Goal: Task Accomplishment & Management: Use online tool/utility

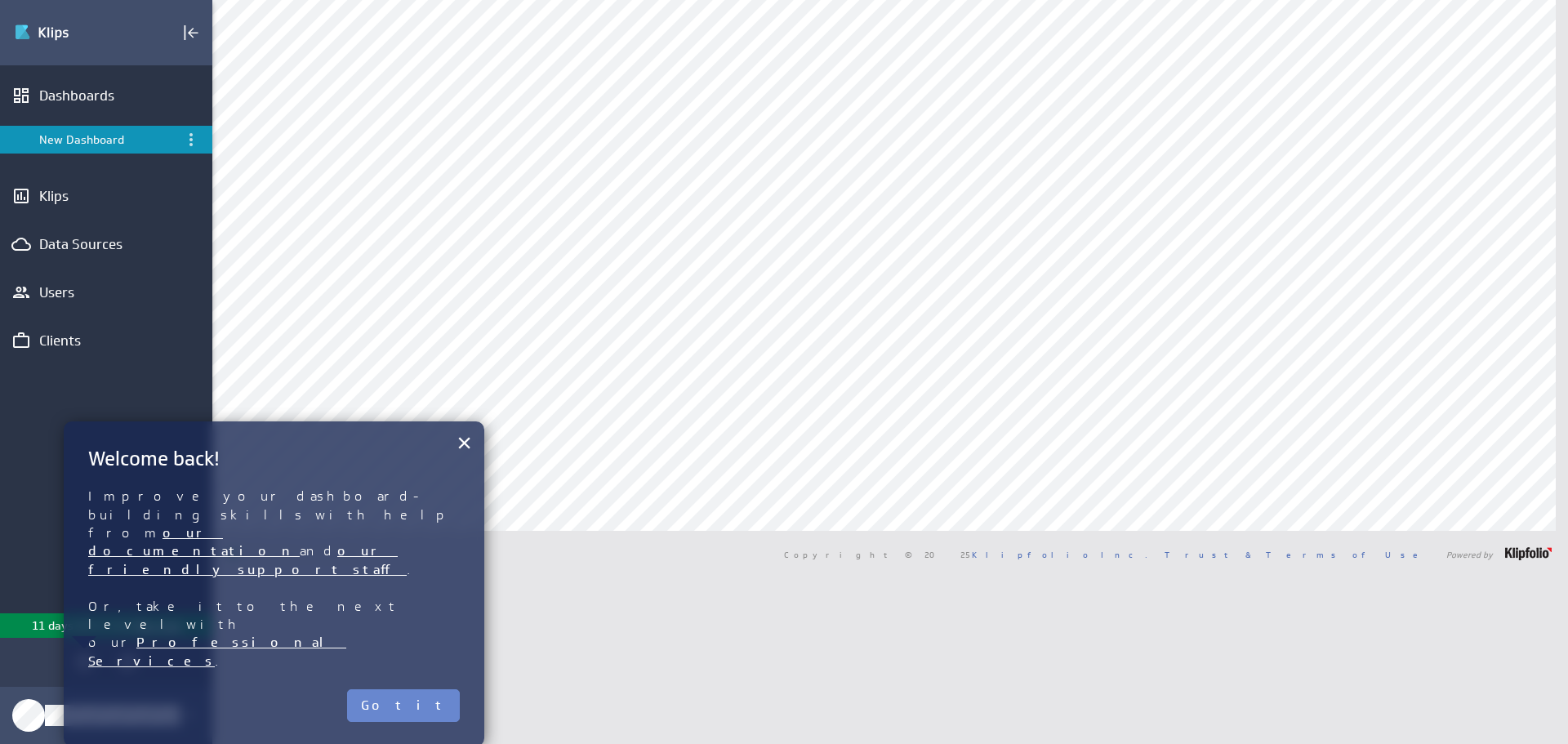
click at [450, 690] on button "Got it" at bounding box center [404, 706] width 112 height 33
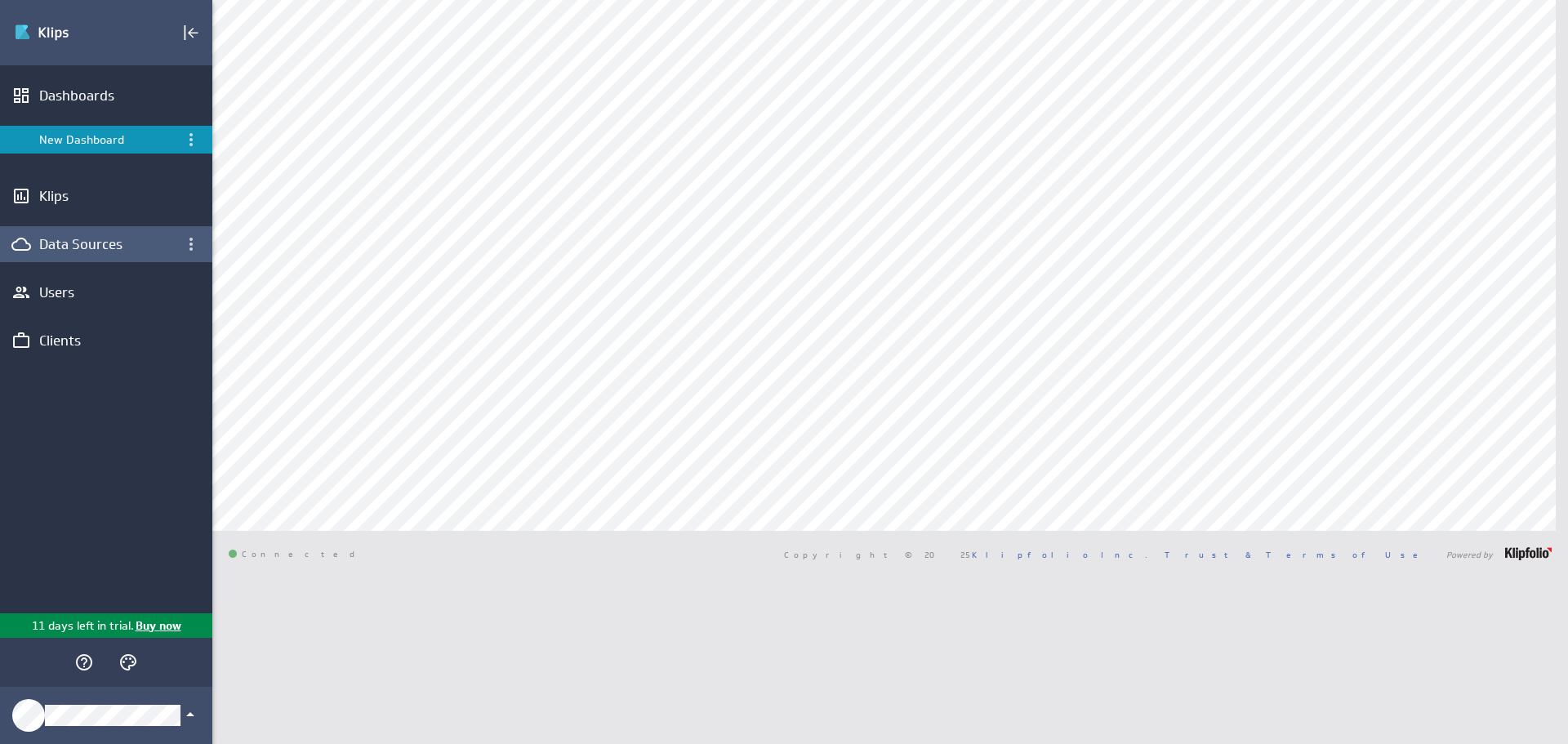
click at [67, 253] on div "Data Sources" at bounding box center [106, 244] width 212 height 36
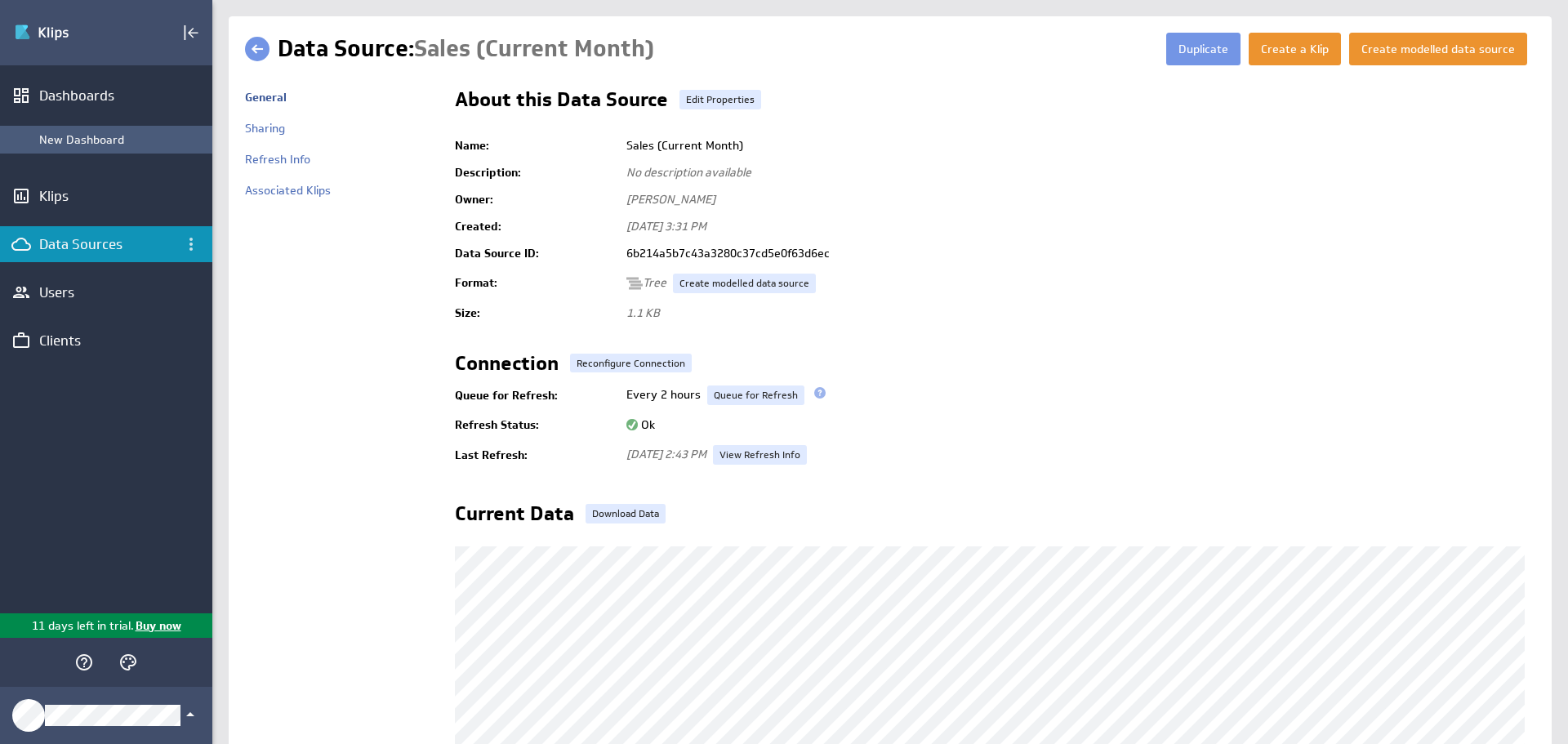
click at [77, 132] on div "New Dashboard" at bounding box center [106, 140] width 212 height 28
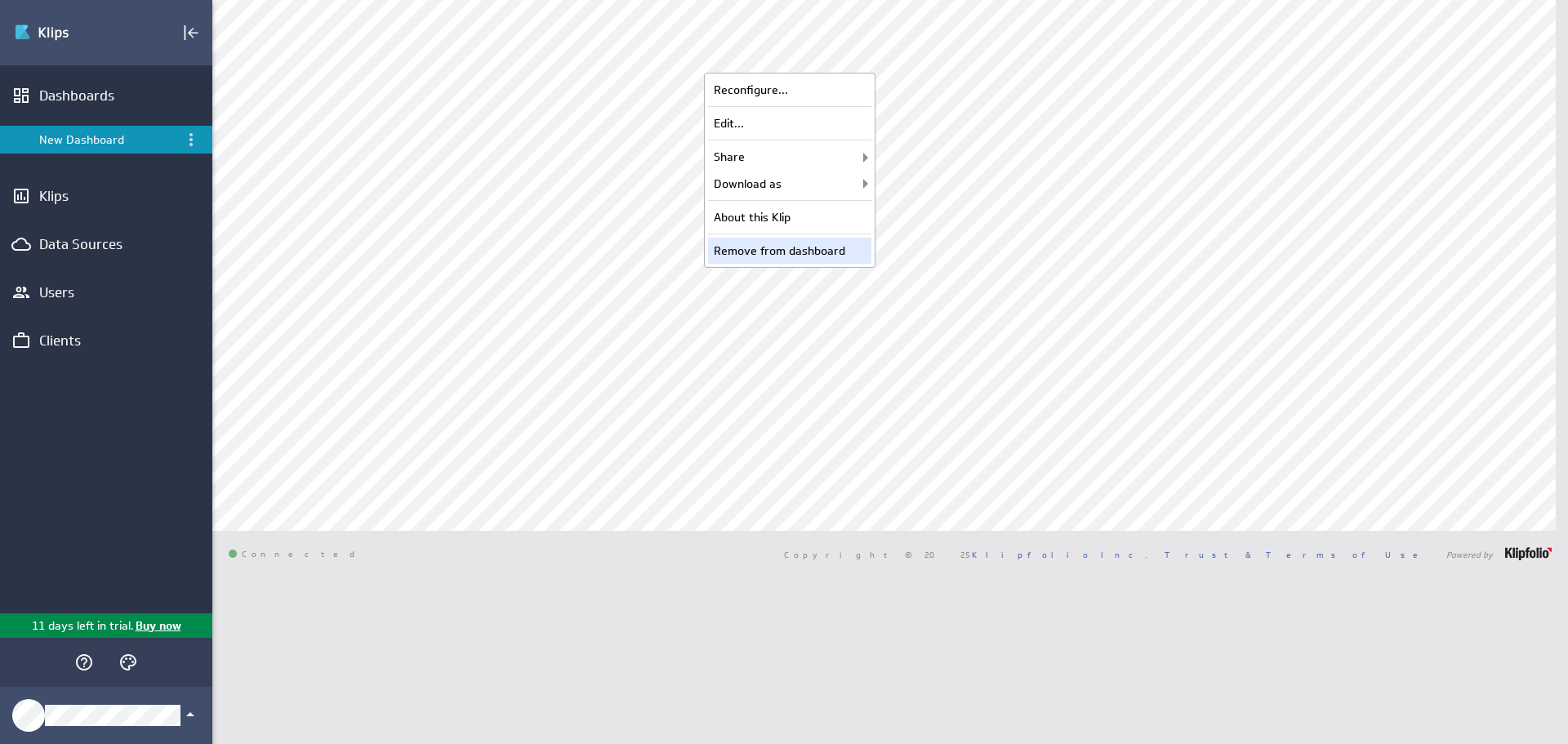
click at [808, 256] on div "Remove from dashboard" at bounding box center [790, 250] width 163 height 26
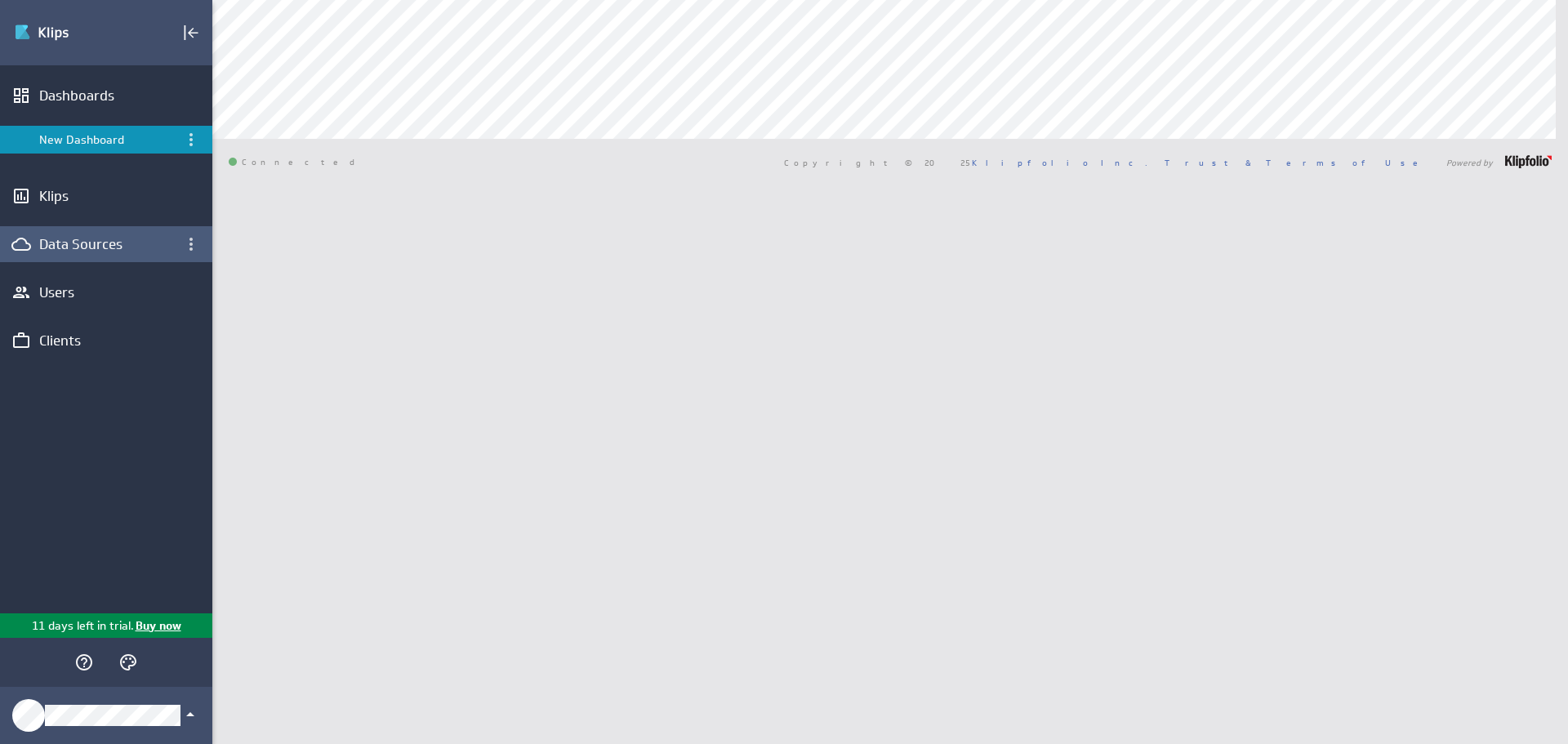
click at [83, 247] on div "Data Sources" at bounding box center [106, 244] width 134 height 18
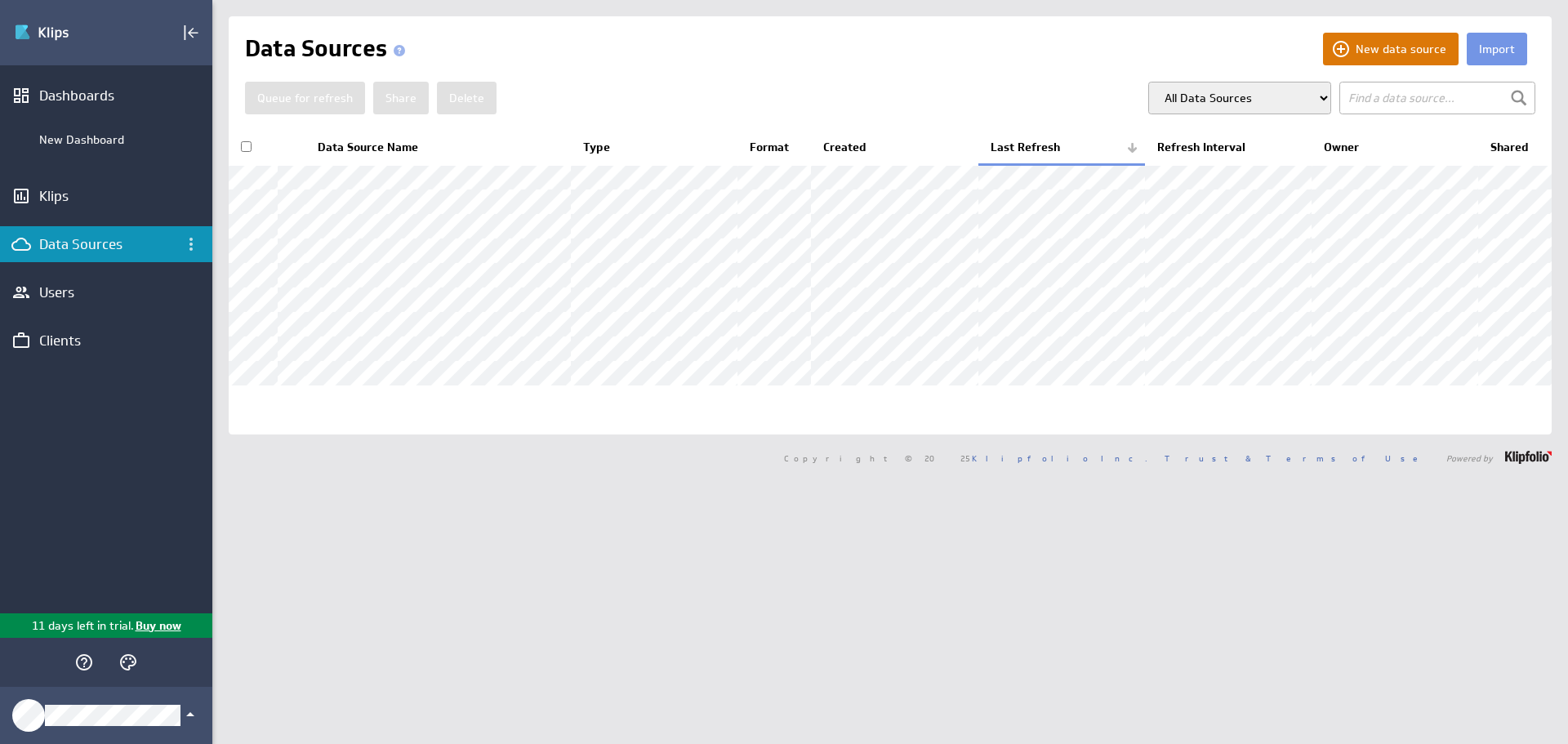
click at [1352, 41] on button "New data source" at bounding box center [1390, 49] width 135 height 33
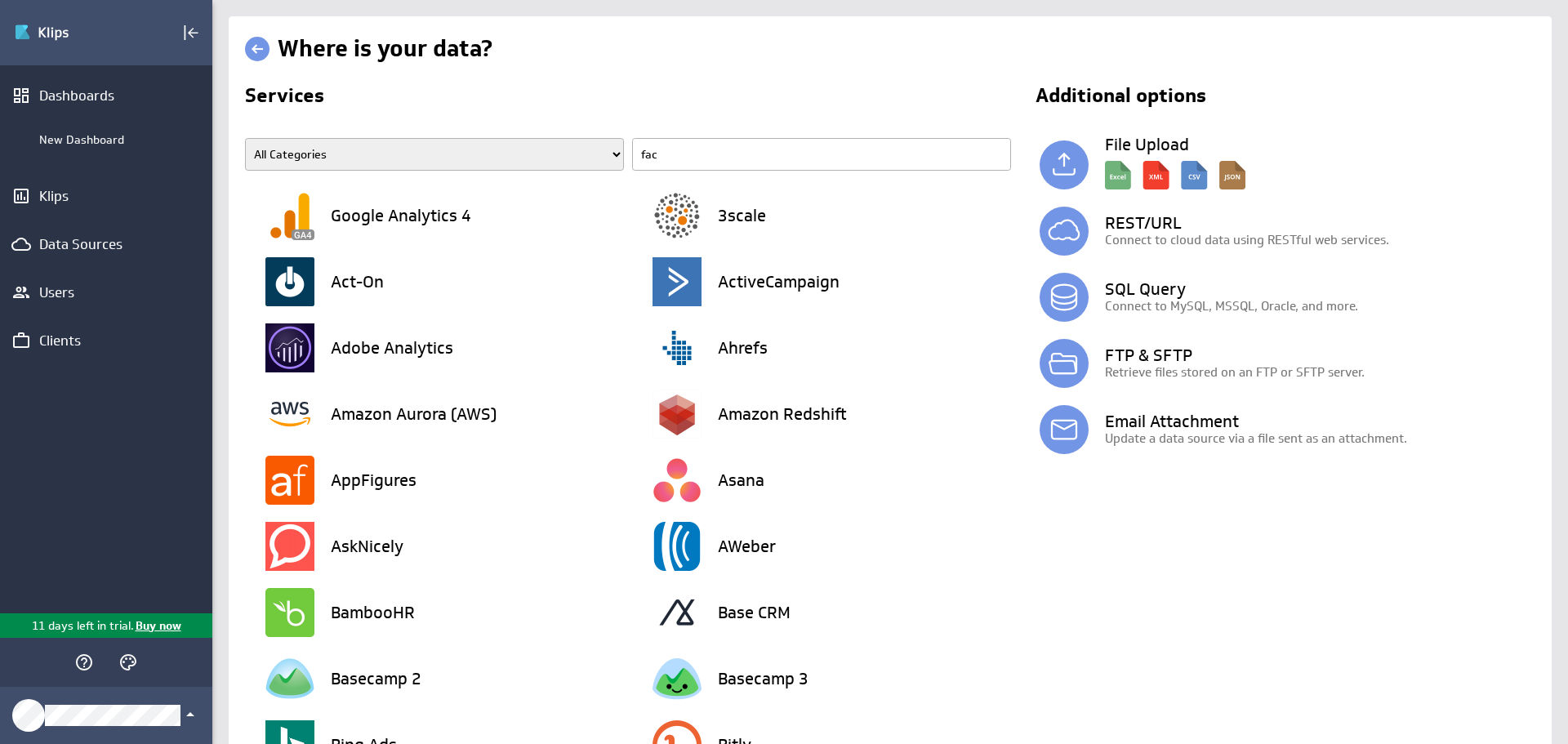
type input "face"
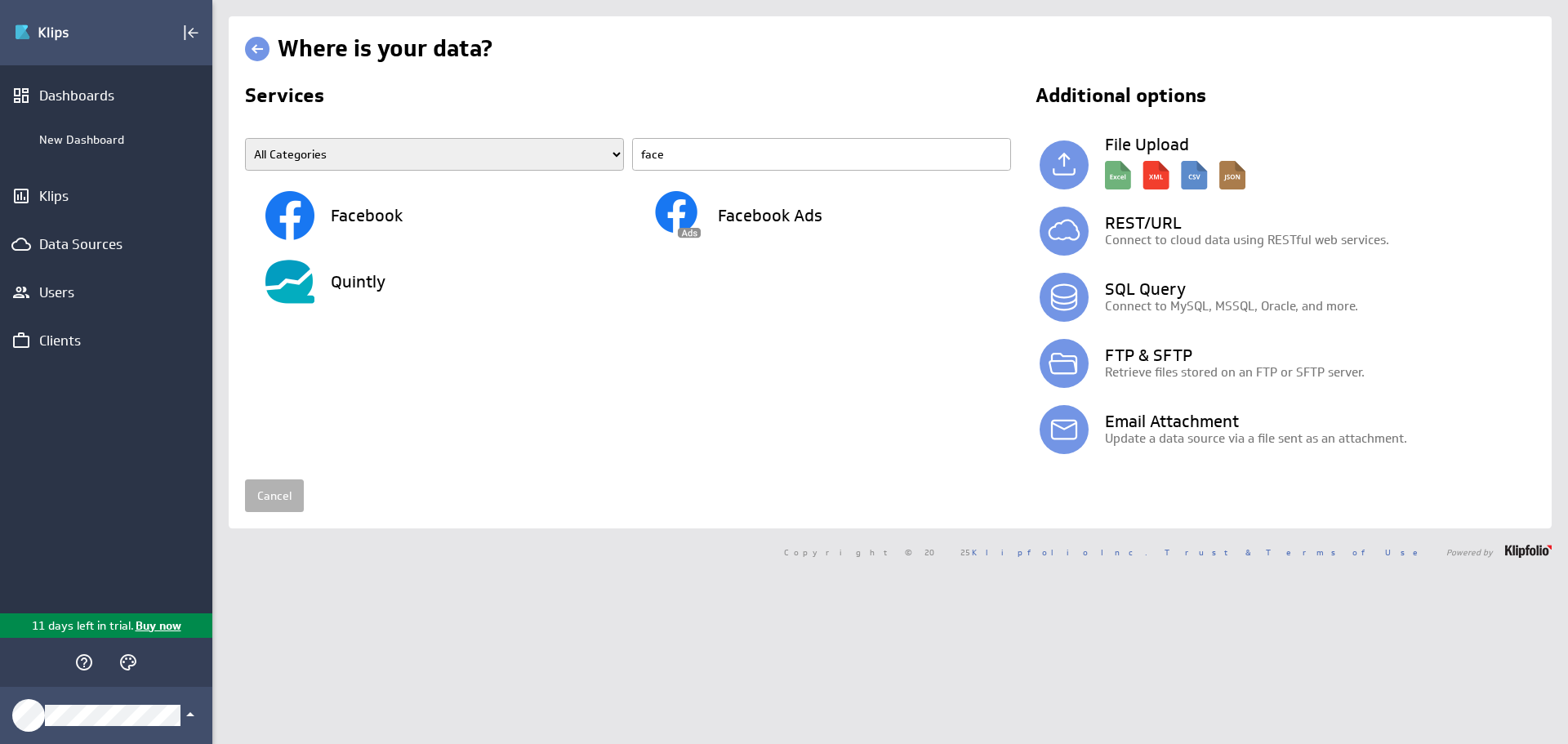
type input "faceb"
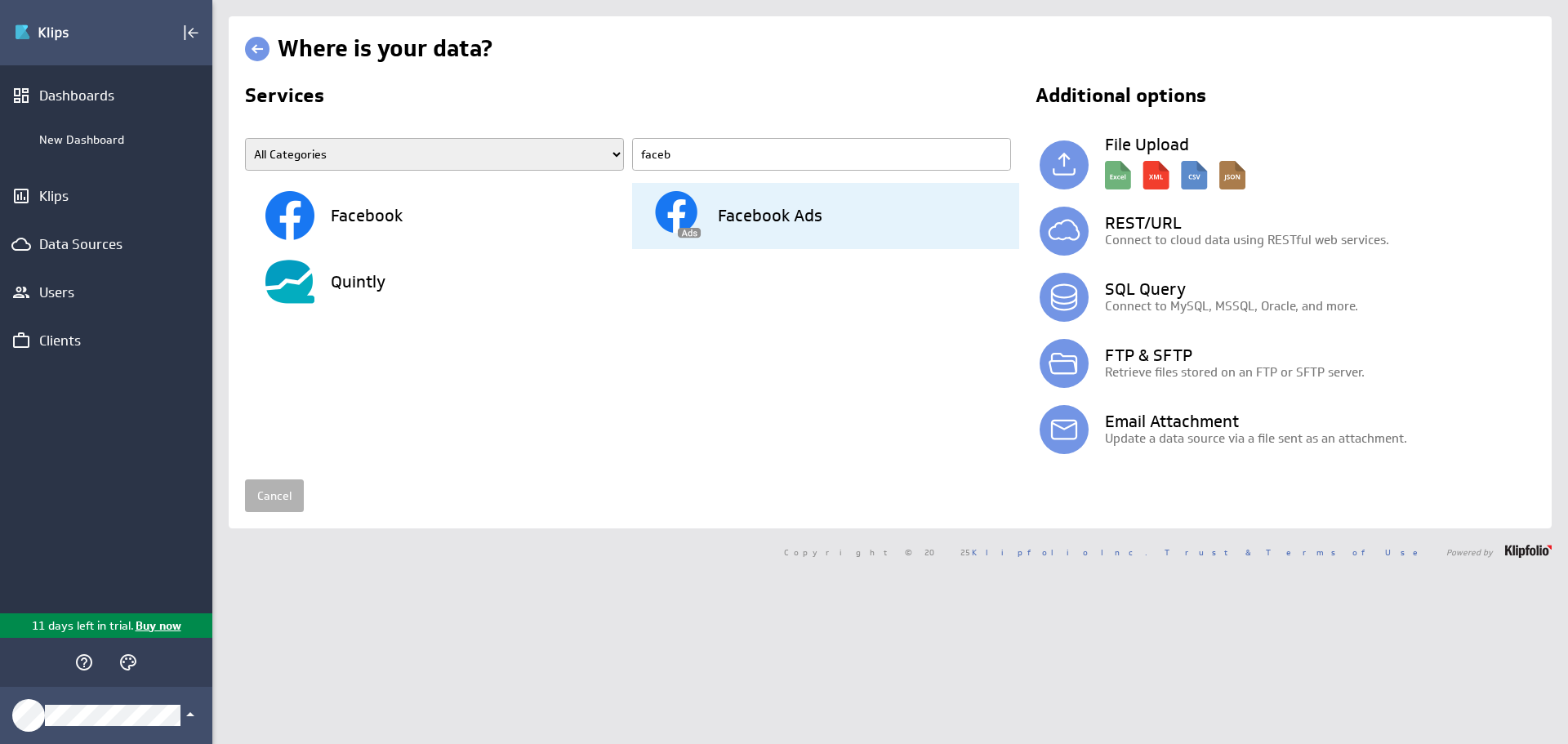
click at [745, 236] on div "Facebook Ads" at bounding box center [835, 216] width 366 height 66
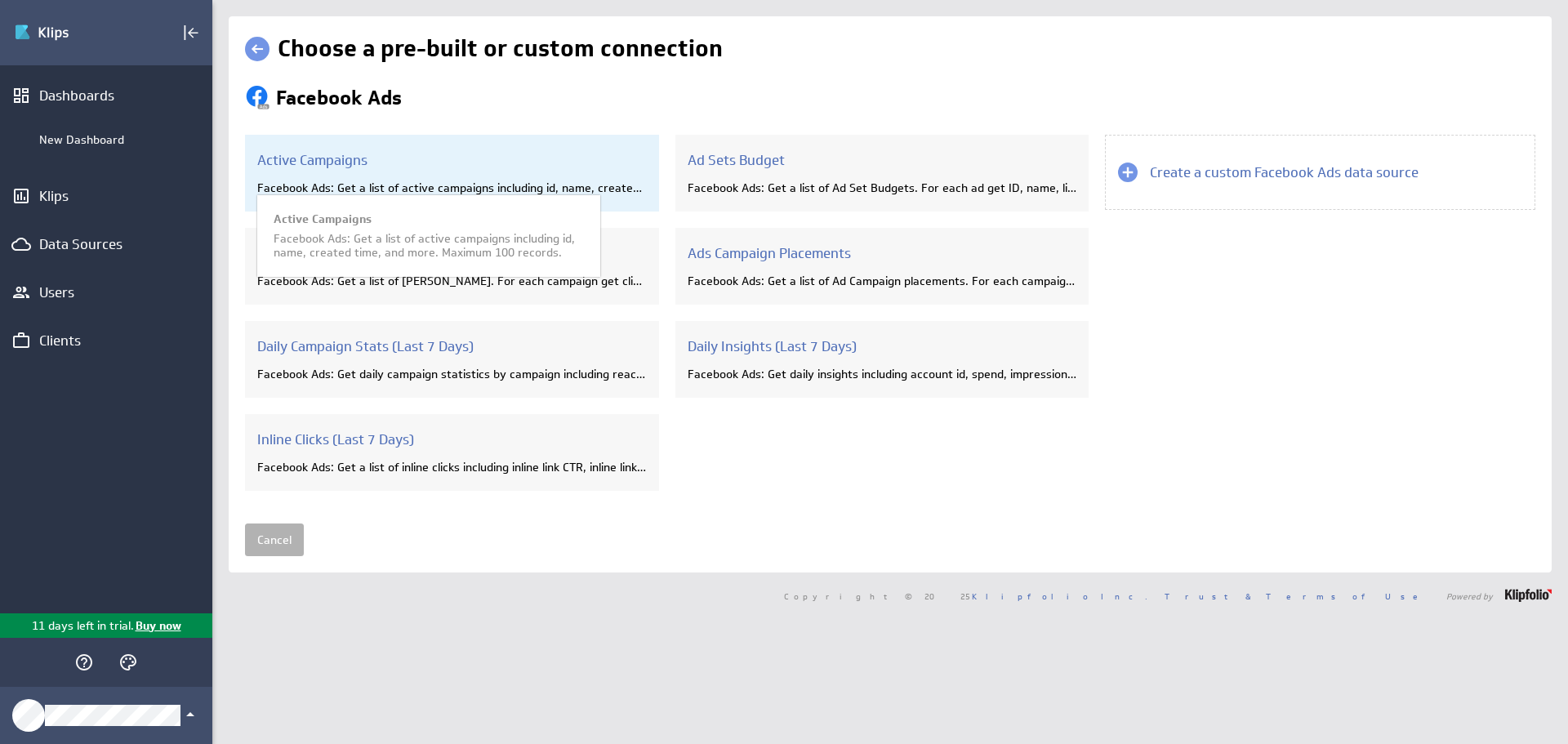
click at [420, 177] on div "Active Campaigns Facebook Ads: Get a list of active campaigns including id, nam…" at bounding box center [452, 173] width 414 height 77
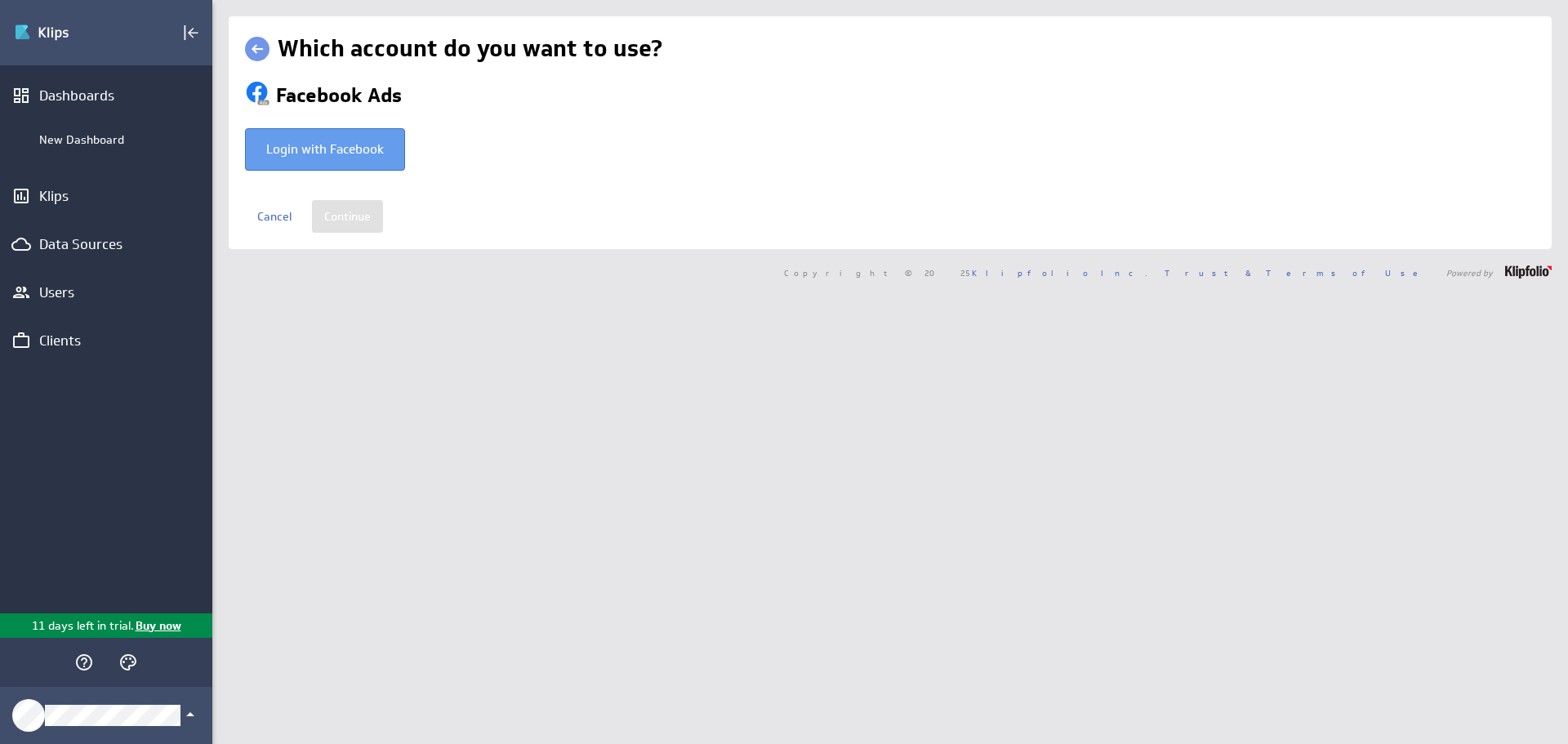
click at [358, 157] on div "Login with Facebook" at bounding box center [326, 149] width 118 height 24
type input "Sanne @ Facebook created Aug 11, 2025 at 8:48 AM EDT"
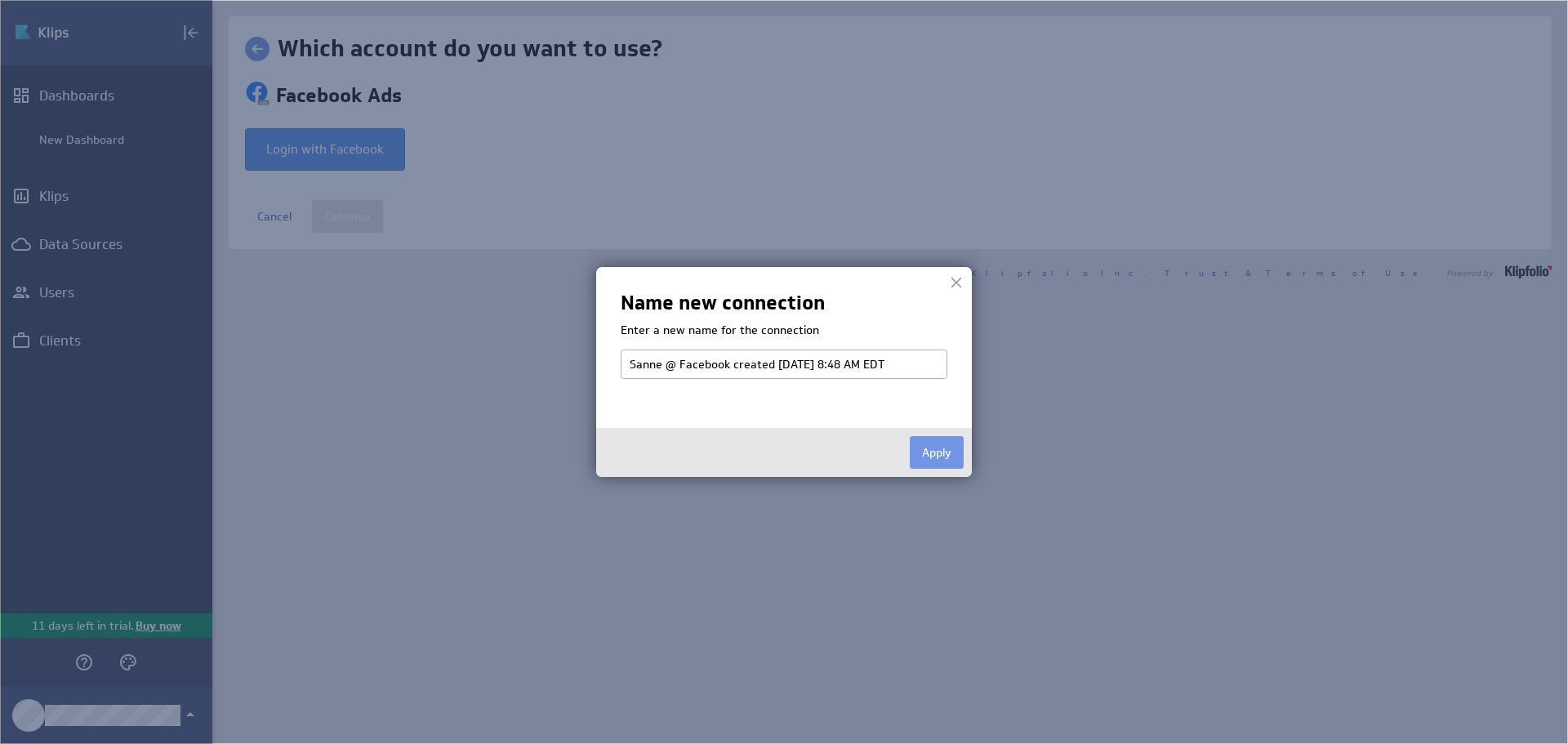
click at [794, 370] on input "Sanne @ Facebook created Aug 11, 2025 at 8:48 AM EDT" at bounding box center [784, 364] width 326 height 29
drag, startPoint x: 923, startPoint y: 365, endPoint x: 731, endPoint y: 358, distance: 192.1
click at [731, 358] on input "Sanne @ Facebook created Aug 11, 2025 at 8:48 AM EDT" at bounding box center [784, 364] width 326 height 29
click at [677, 364] on input "Sanne @ Facebook" at bounding box center [784, 364] width 326 height 29
click at [677, 364] on input "Facebook" at bounding box center [784, 364] width 326 height 29
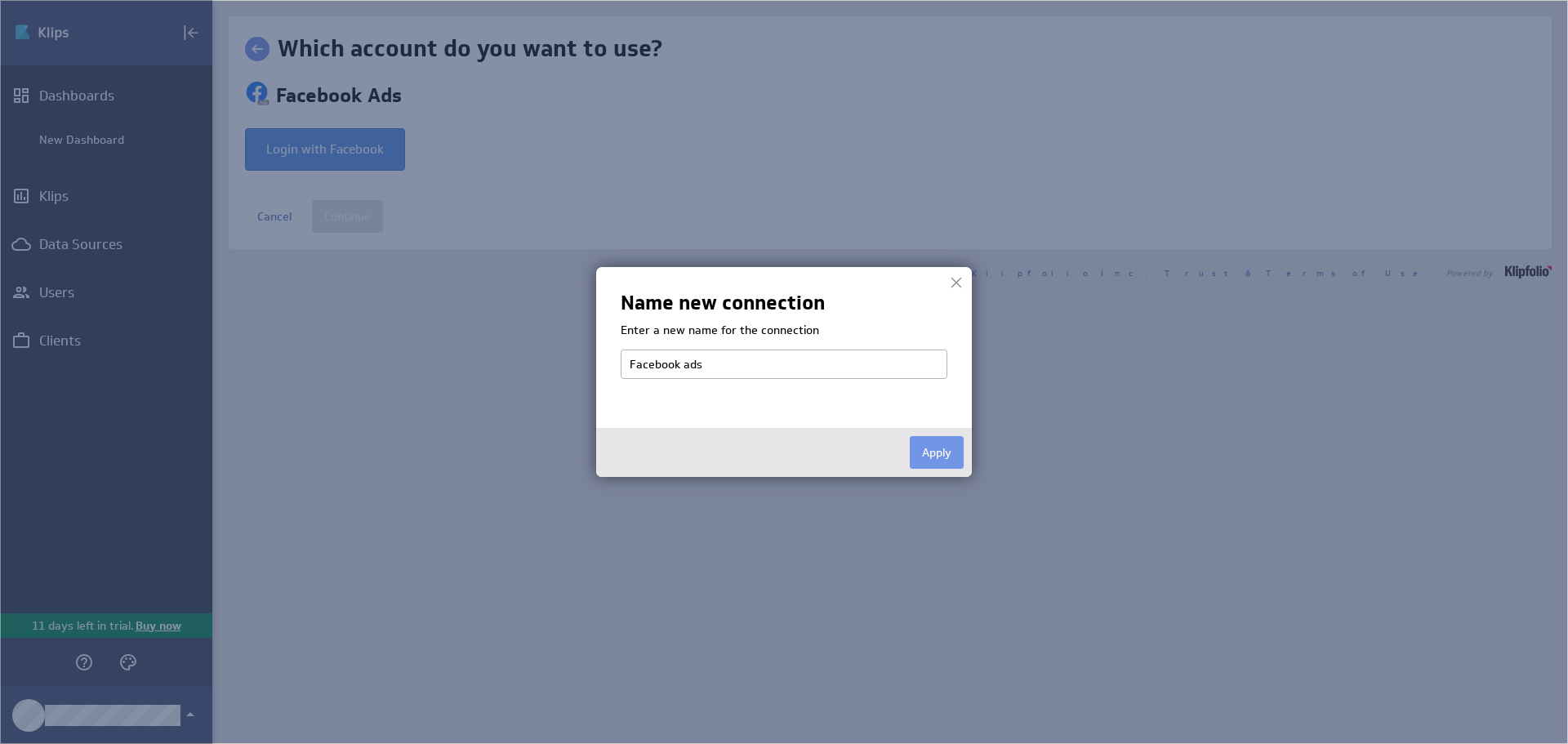
type input "Facebook ads"
click at [966, 465] on div "Apply" at bounding box center [784, 453] width 375 height 49
click at [909, 432] on div "Apply" at bounding box center [784, 453] width 375 height 49
click at [925, 444] on button "Apply" at bounding box center [936, 453] width 54 height 33
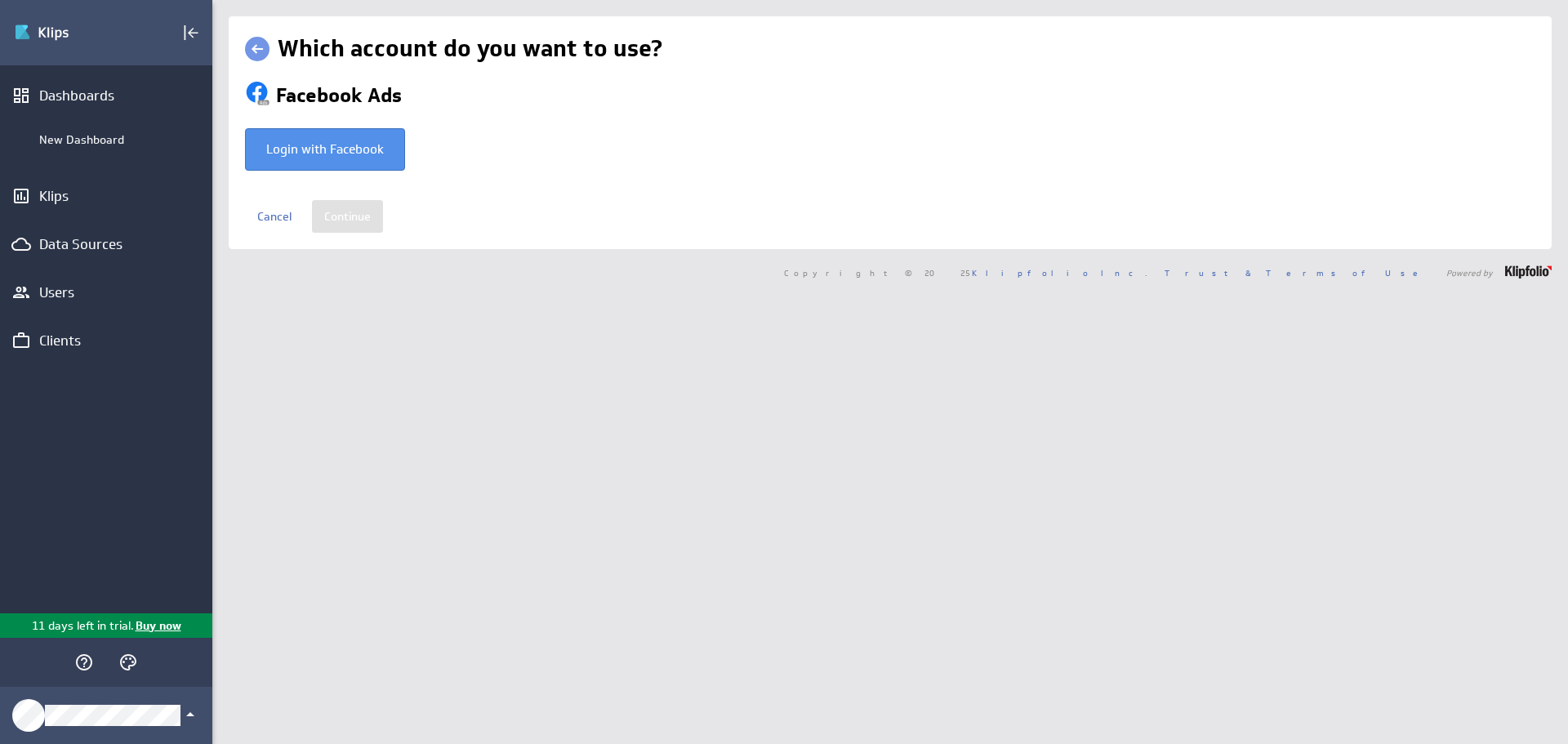
select select "7d2ac967de6e13a1d77b1186d35bda98"
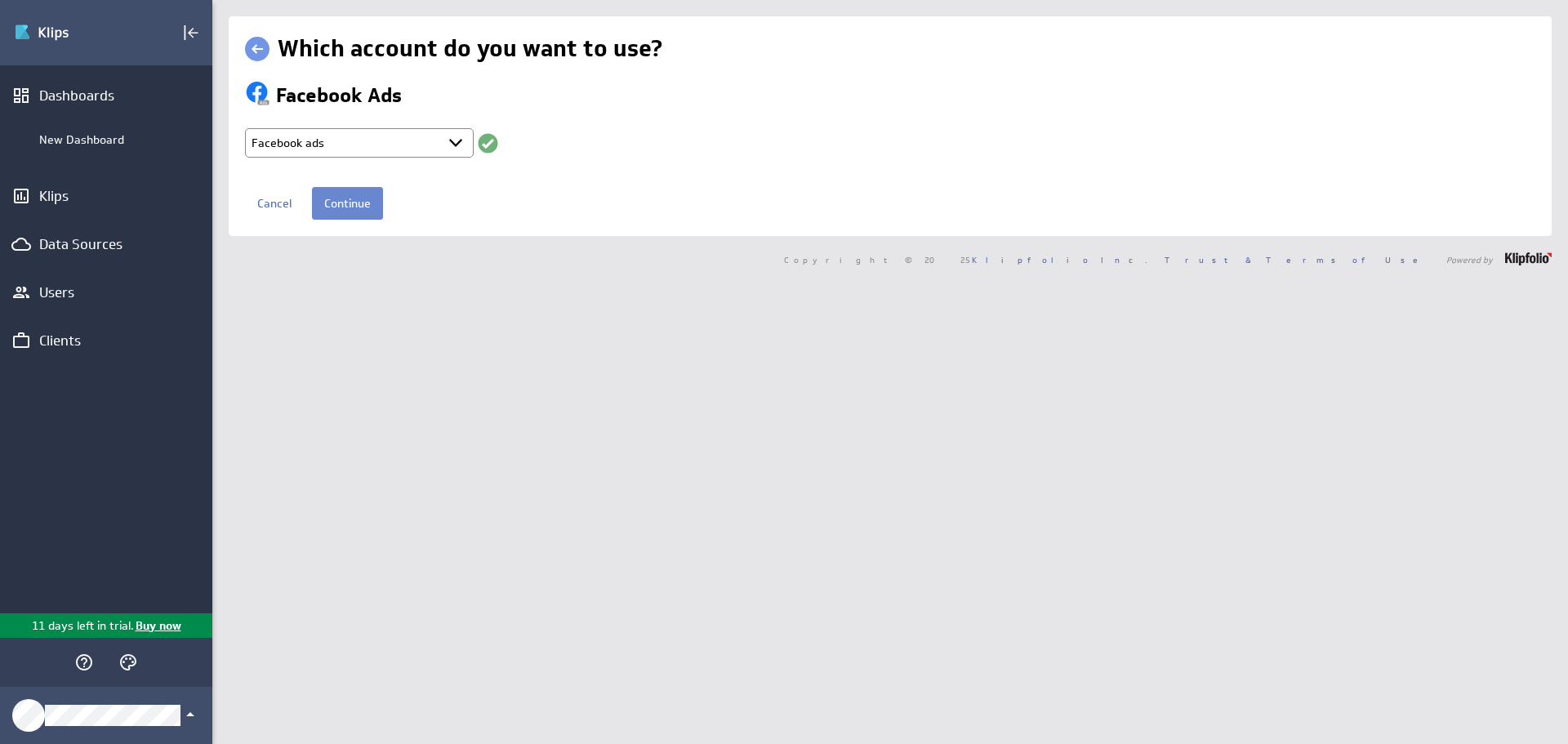
click at [338, 205] on input "Continue" at bounding box center [347, 203] width 71 height 33
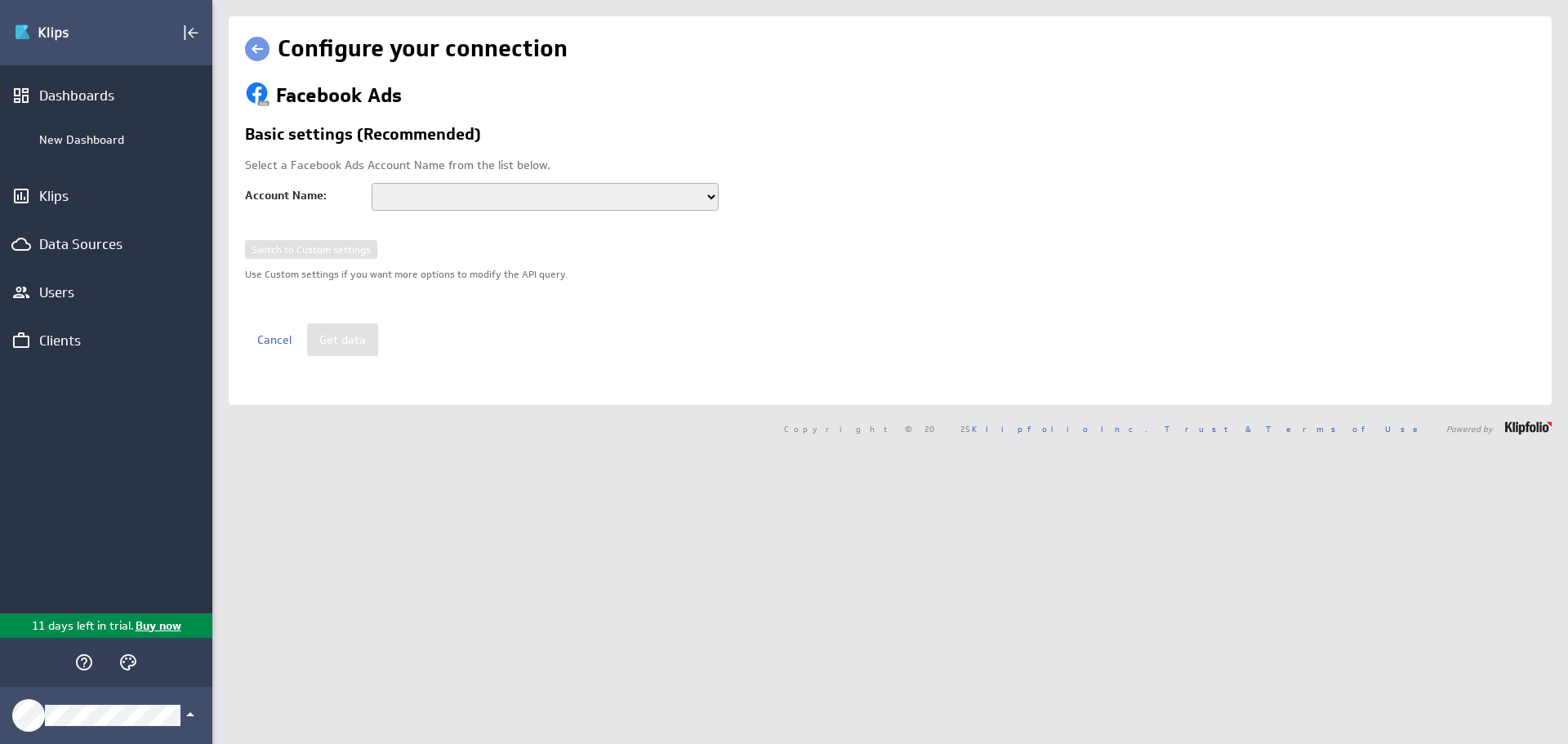
click at [423, 199] on select "tafelzeilonline Donjon Sonnevelt Opleidingen 185300198214444 LABEL VANDENBERG H…" at bounding box center [545, 197] width 347 height 28
select select "act_2474095682835521"
click at [372, 183] on select "tafelzeilonline Donjon Sonnevelt Opleidingen 185300198214444 LABEL VANDENBERG H…" at bounding box center [545, 197] width 347 height 28
click at [356, 345] on button "Get data" at bounding box center [343, 340] width 71 height 33
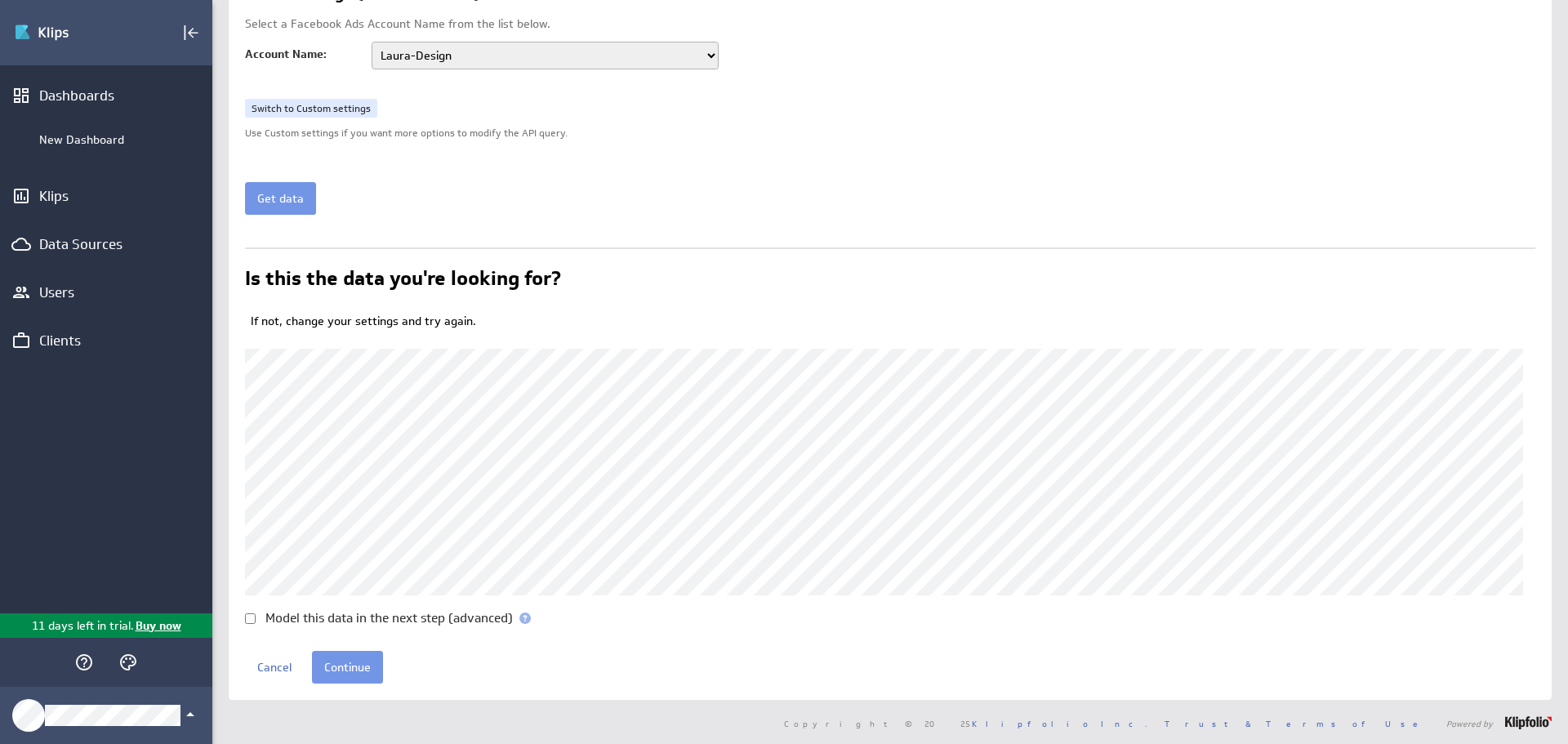
scroll to position [143, 0]
click at [356, 664] on input "Continue" at bounding box center [347, 666] width 71 height 33
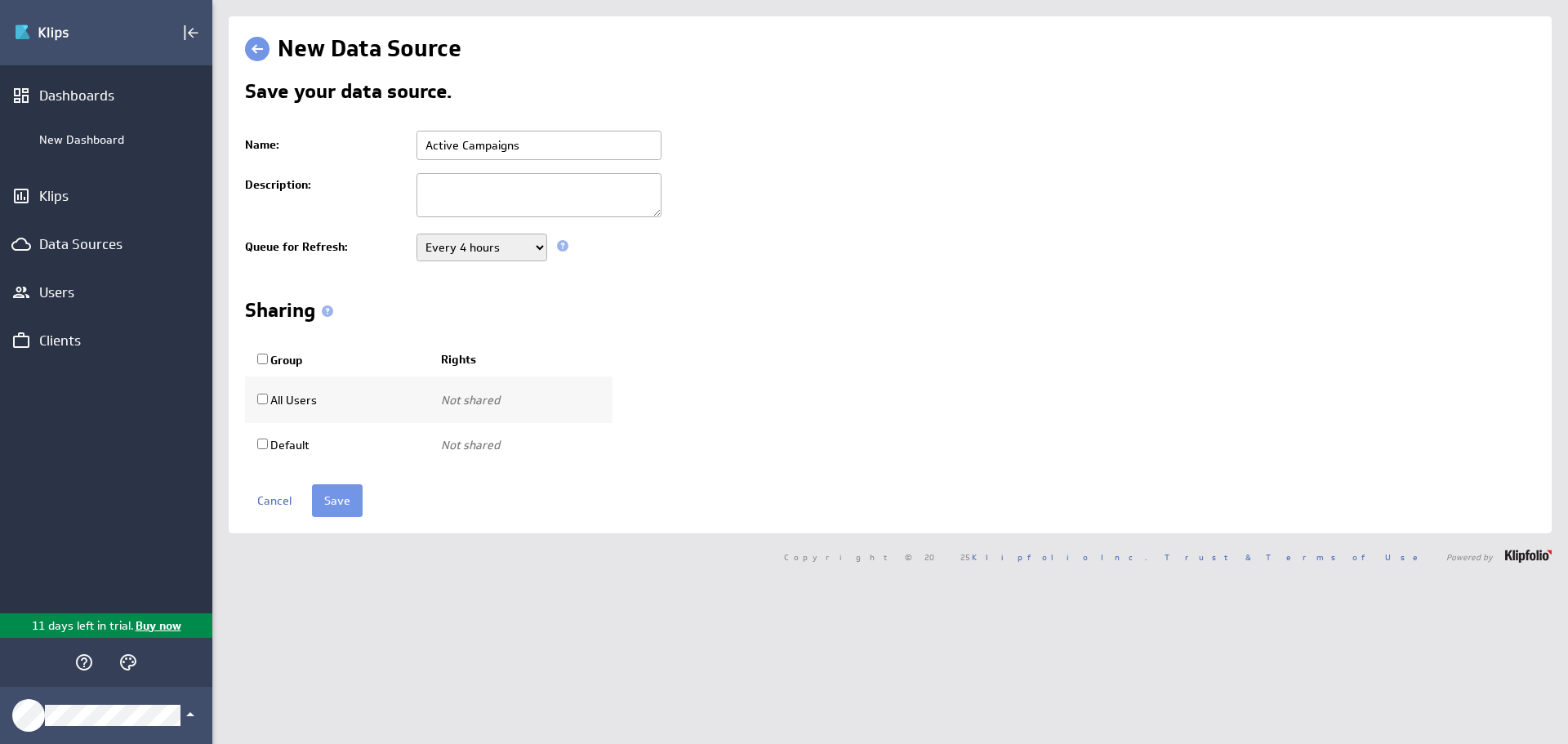
click at [529, 250] on select "Never Every minute Every 5 minutes Every 15 minutes Every 30 minutes Every hour…" at bounding box center [482, 248] width 131 height 28
click at [742, 373] on div "Group Rights All Users Not shared Use only Use and edit Do not share Not shared" at bounding box center [890, 406] width 1290 height 125
click at [332, 499] on input "Save" at bounding box center [337, 501] width 51 height 33
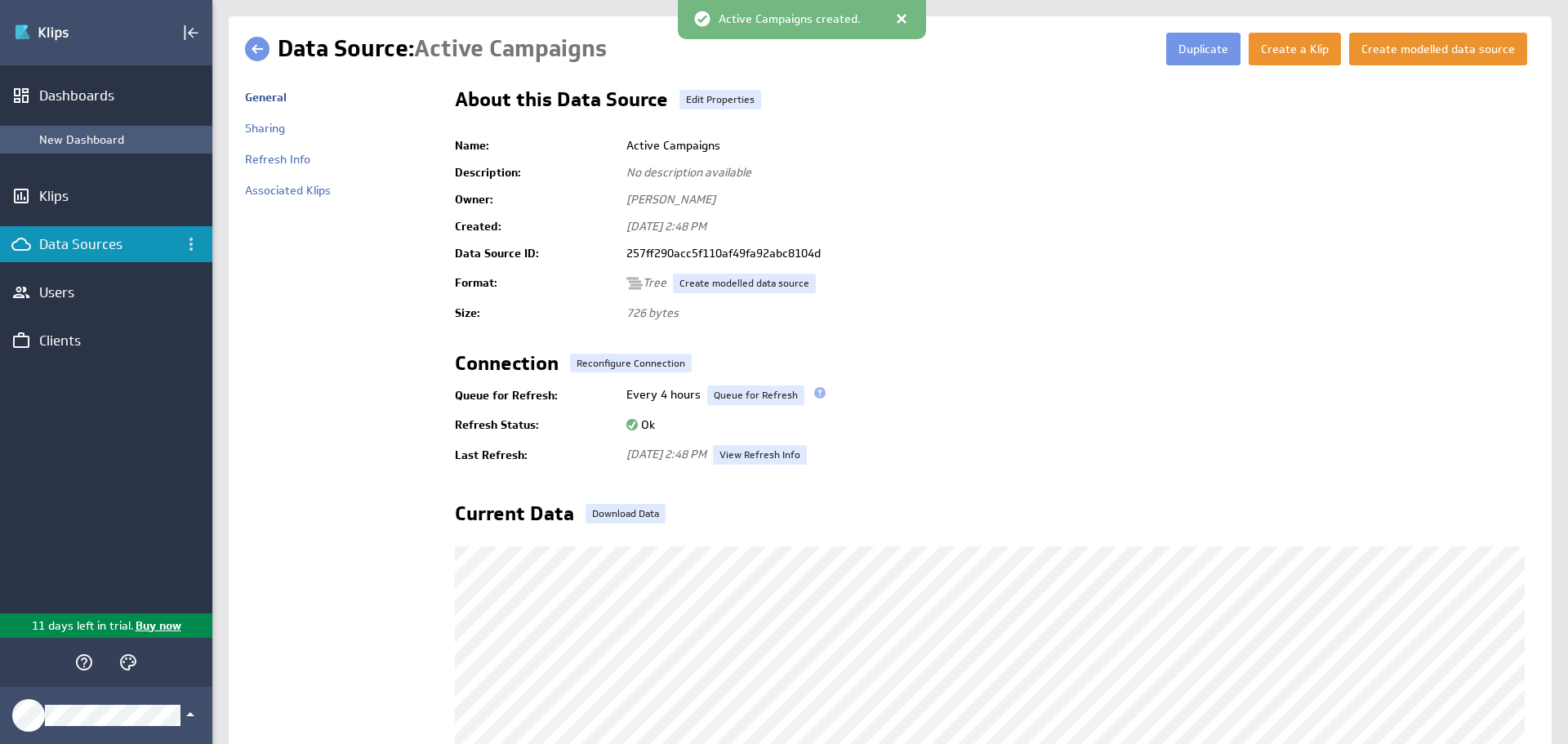
click at [77, 135] on div "New Dashboard" at bounding box center [122, 140] width 165 height 15
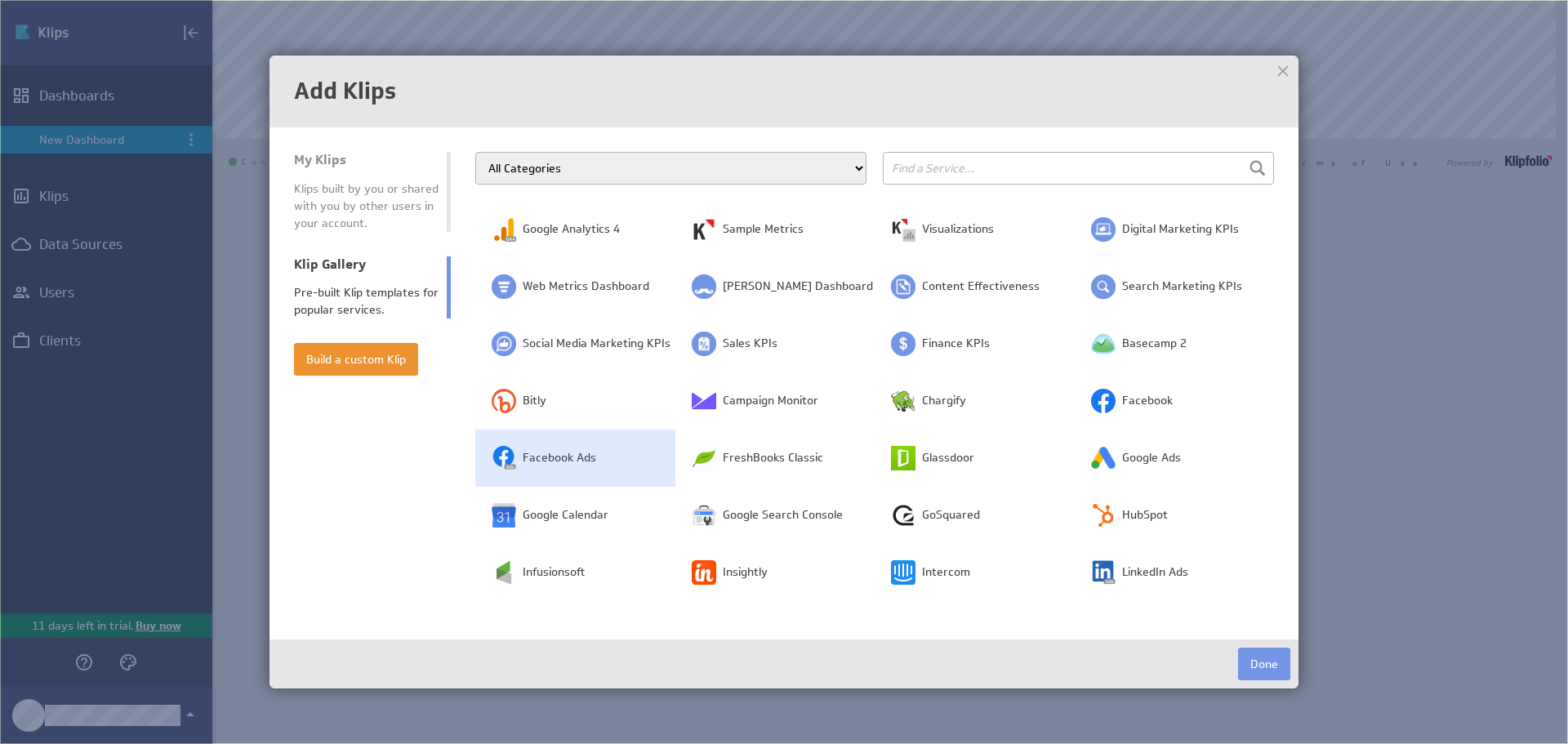
click at [589, 468] on td "Facebook Ads" at bounding box center [575, 458] width 200 height 57
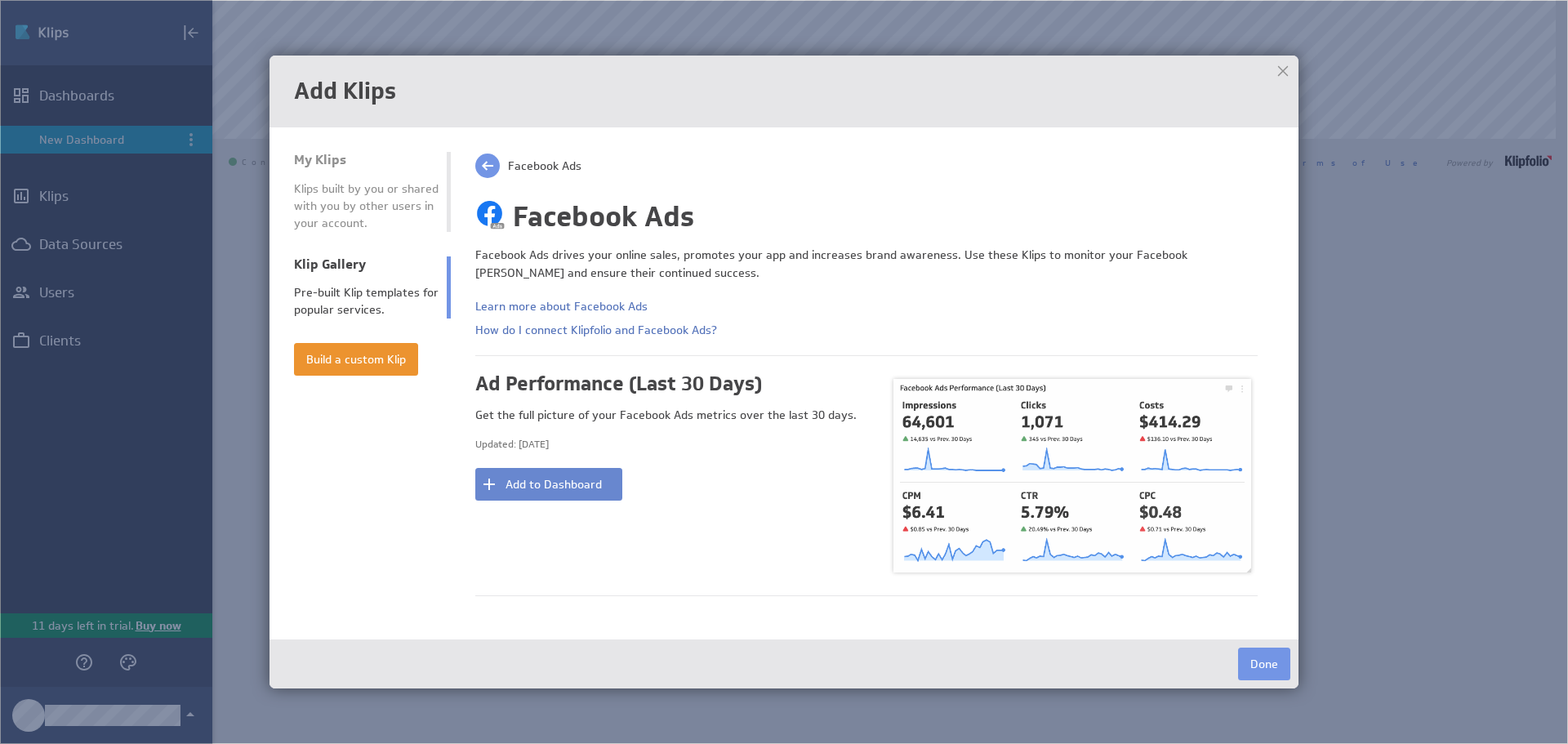
click at [581, 498] on button "Add to Dashboard" at bounding box center [549, 485] width 147 height 33
click at [1266, 664] on button "Done" at bounding box center [1264, 664] width 53 height 33
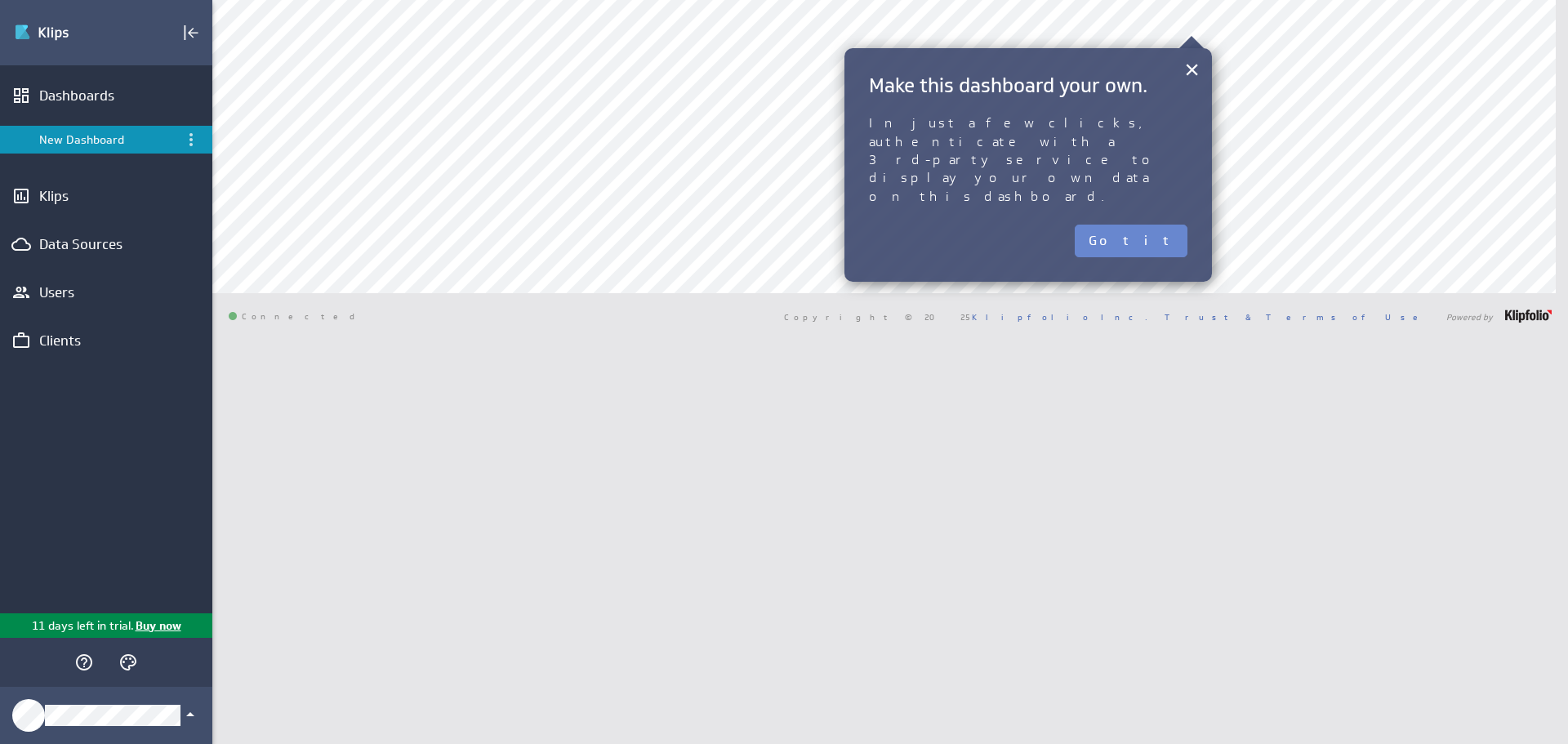
click at [1167, 225] on button "Got it" at bounding box center [1131, 241] width 112 height 33
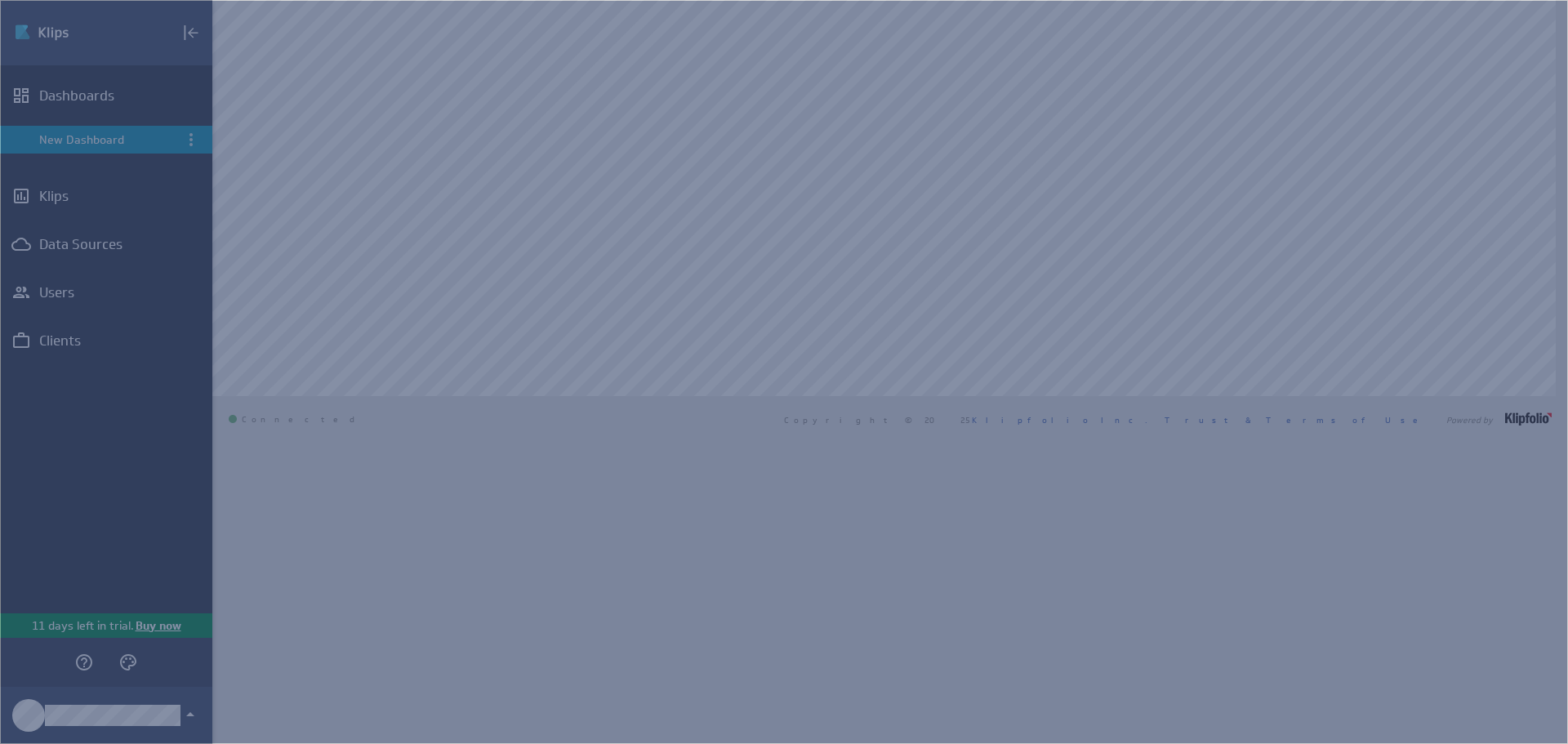
select select "7d2ac967de6e13a1d77b1186d35bda98"
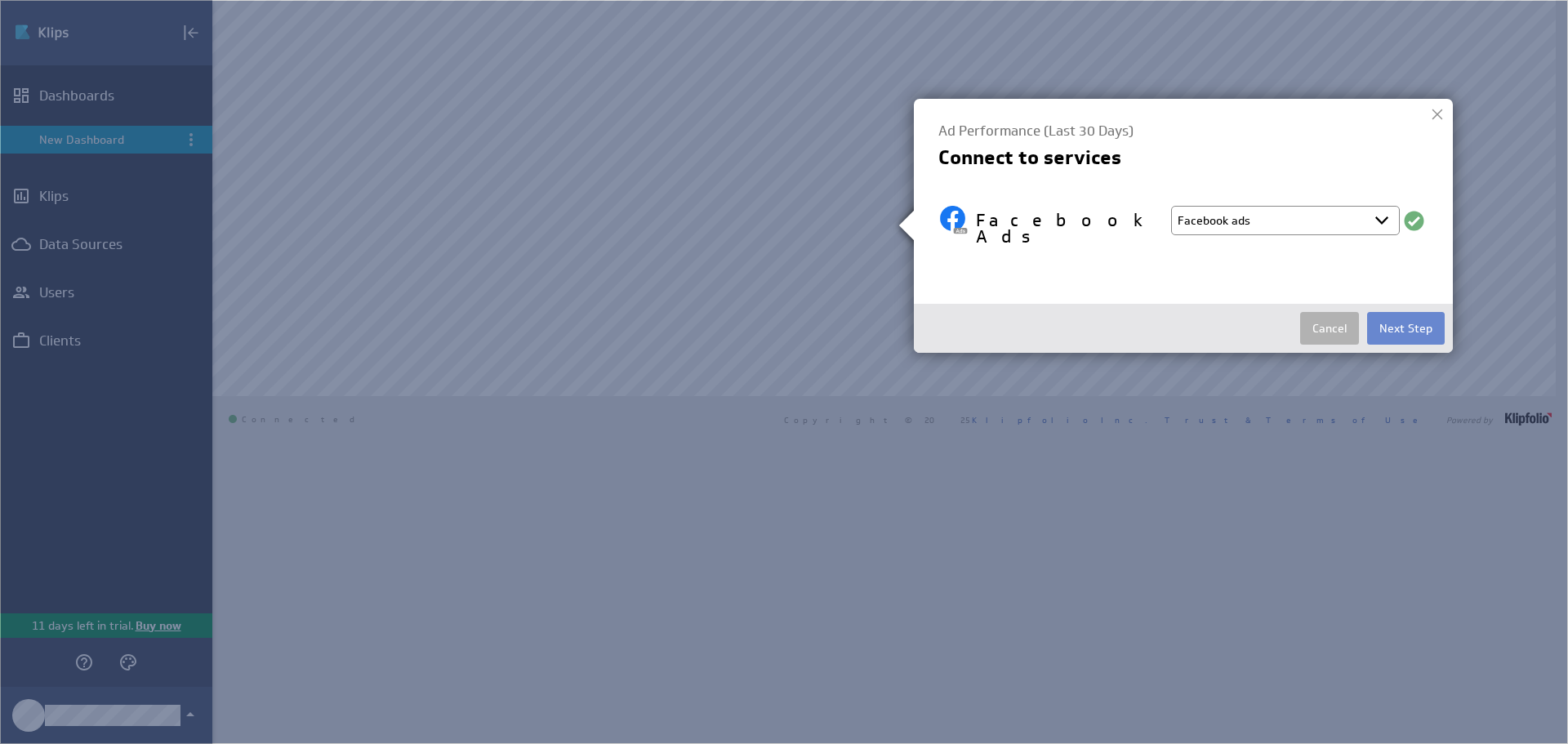
click at [1417, 324] on button "Next Step" at bounding box center [1406, 328] width 78 height 33
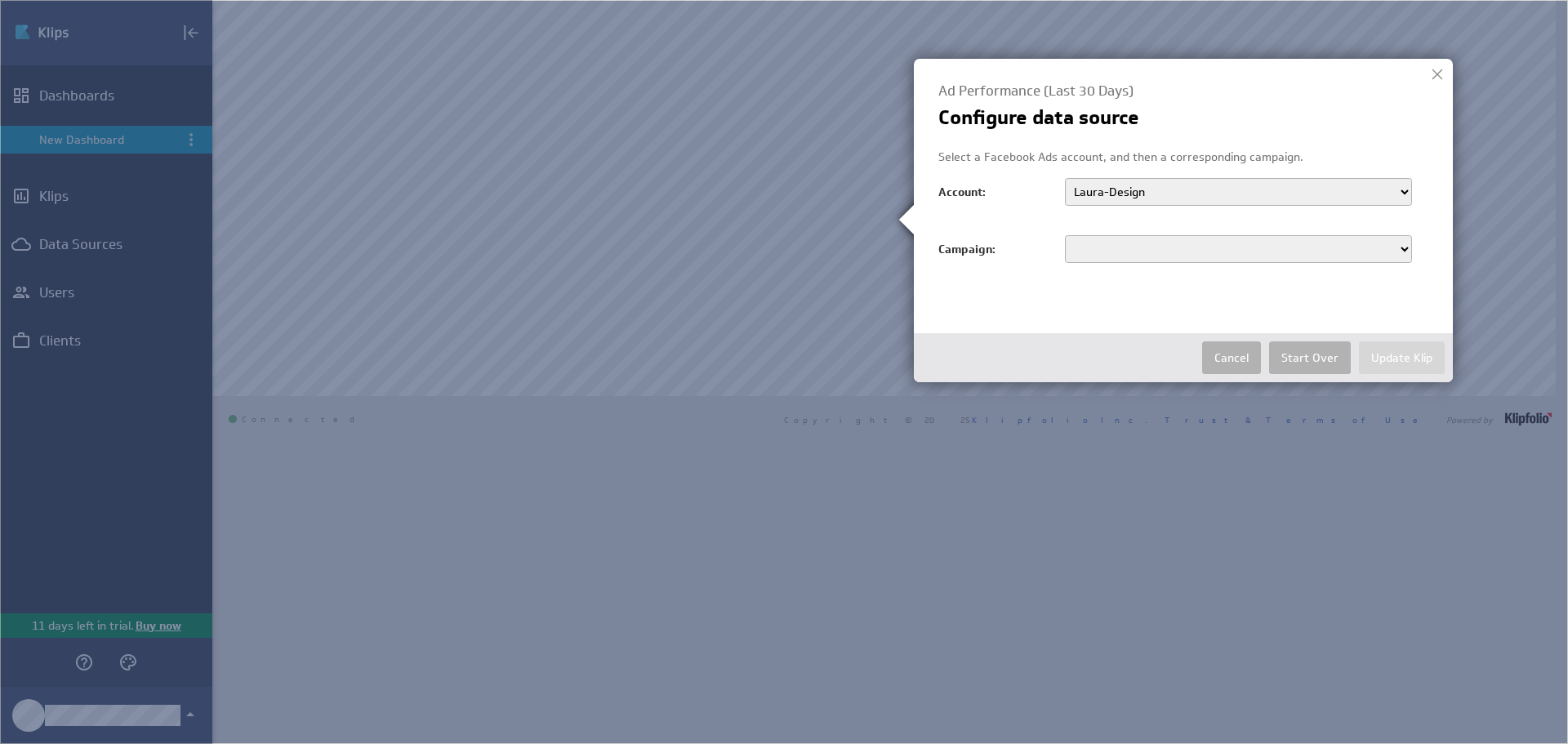
click at [1135, 245] on select "JUL25 | AO | A+ | SEIZOENEN | PURCHASE JUN24 - Prospecting - ATC Advantage+-sho…" at bounding box center [1238, 249] width 347 height 28
select select "120226516009630705"
click at [1065, 235] on select "JUL25 | AO | A+ | SEIZOENEN | PURCHASE JUN24 - Prospecting - ATC Advantage+-sho…" at bounding box center [1238, 249] width 347 height 28
click at [1132, 256] on select "JUL25 | AO | A+ | SEIZOENEN | PURCHASE JUN24 - Prospecting - ATC Advantage+-sho…" at bounding box center [1238, 249] width 347 height 28
click at [1005, 309] on div "Ad Performance (Last 30 Days) Configure data source Select a Facebook Ads accou…" at bounding box center [1183, 220] width 539 height 324
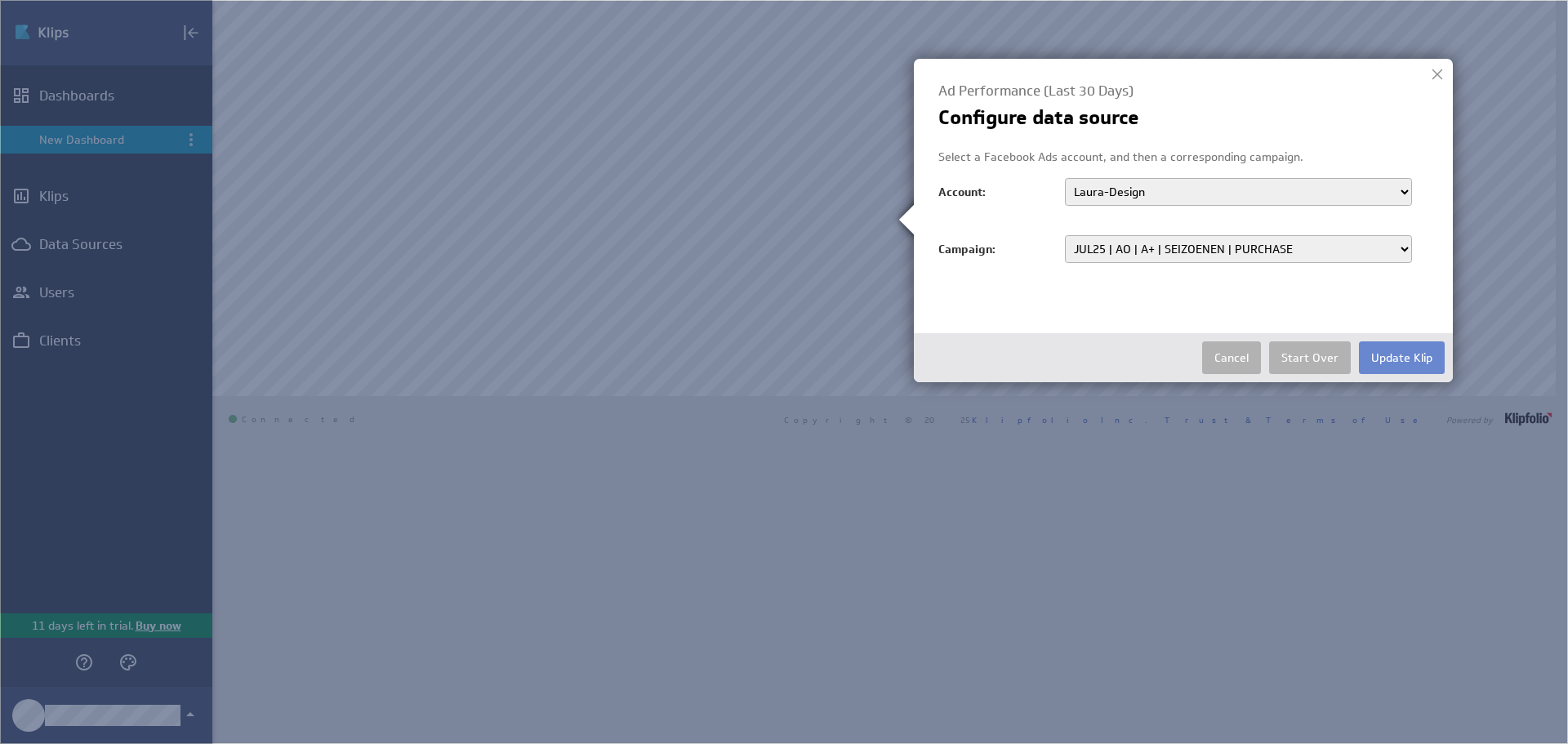
click at [1414, 362] on button "Update Klip" at bounding box center [1401, 357] width 86 height 33
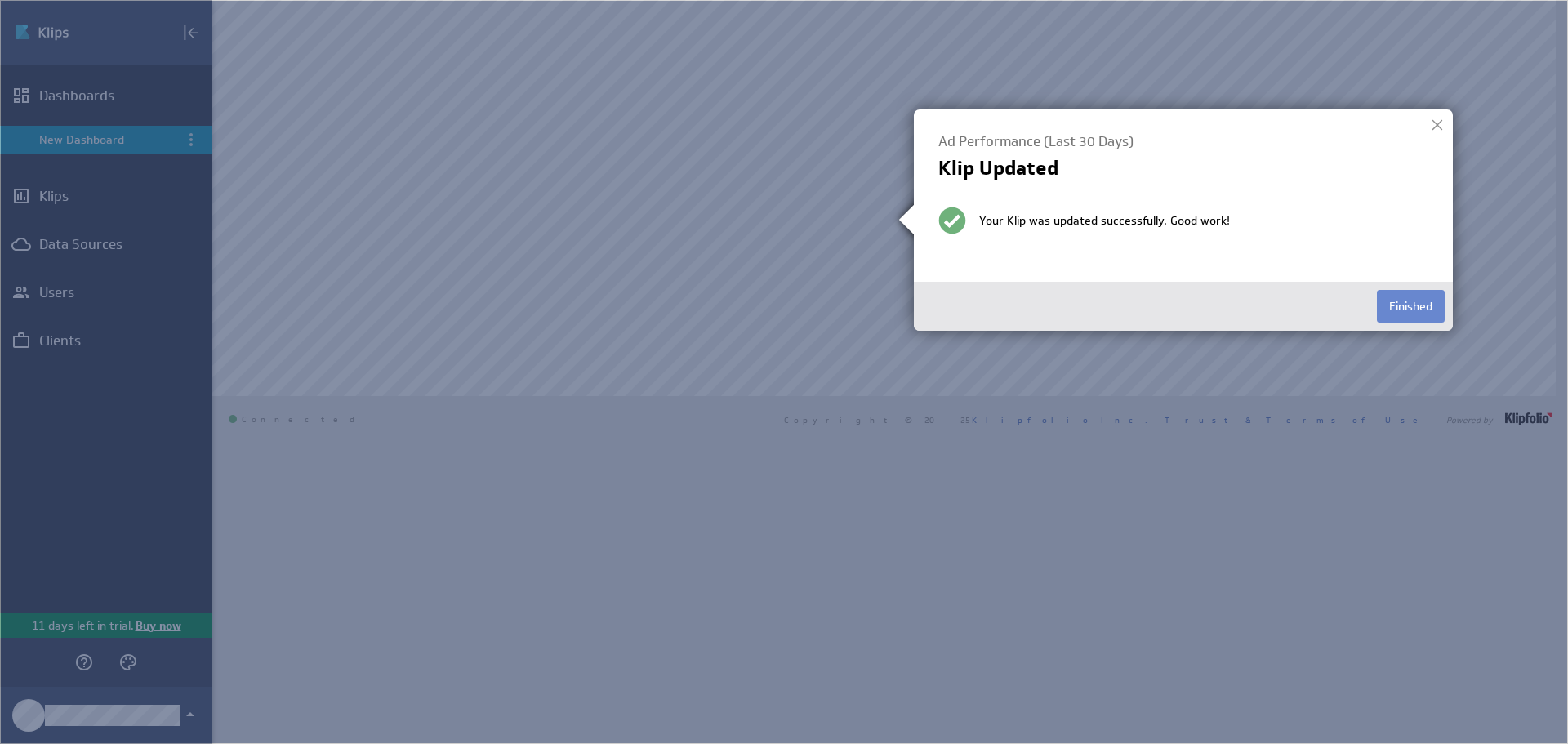
click at [1396, 317] on button "Finished" at bounding box center [1410, 307] width 68 height 33
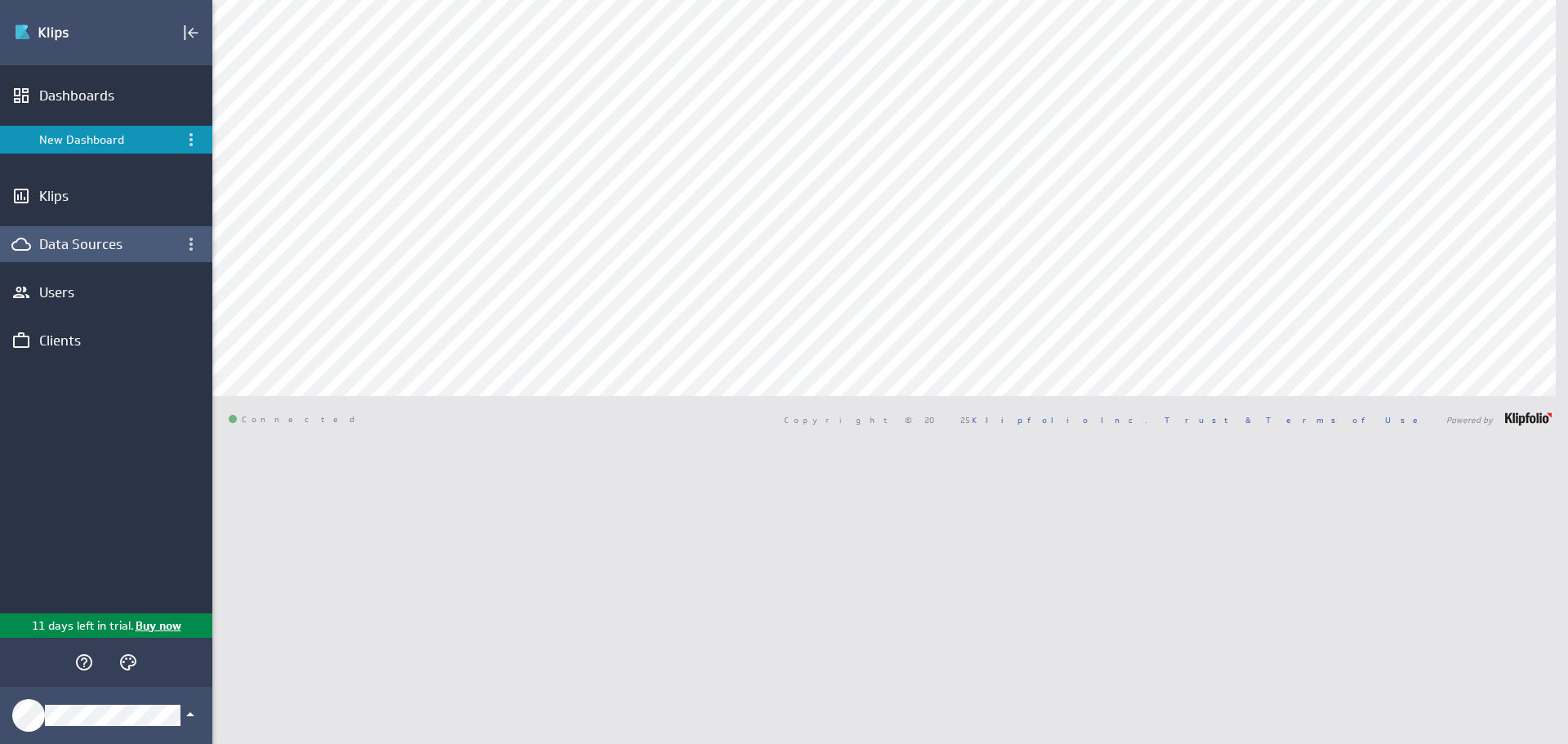
click at [73, 242] on div "Data Sources" at bounding box center [106, 244] width 134 height 18
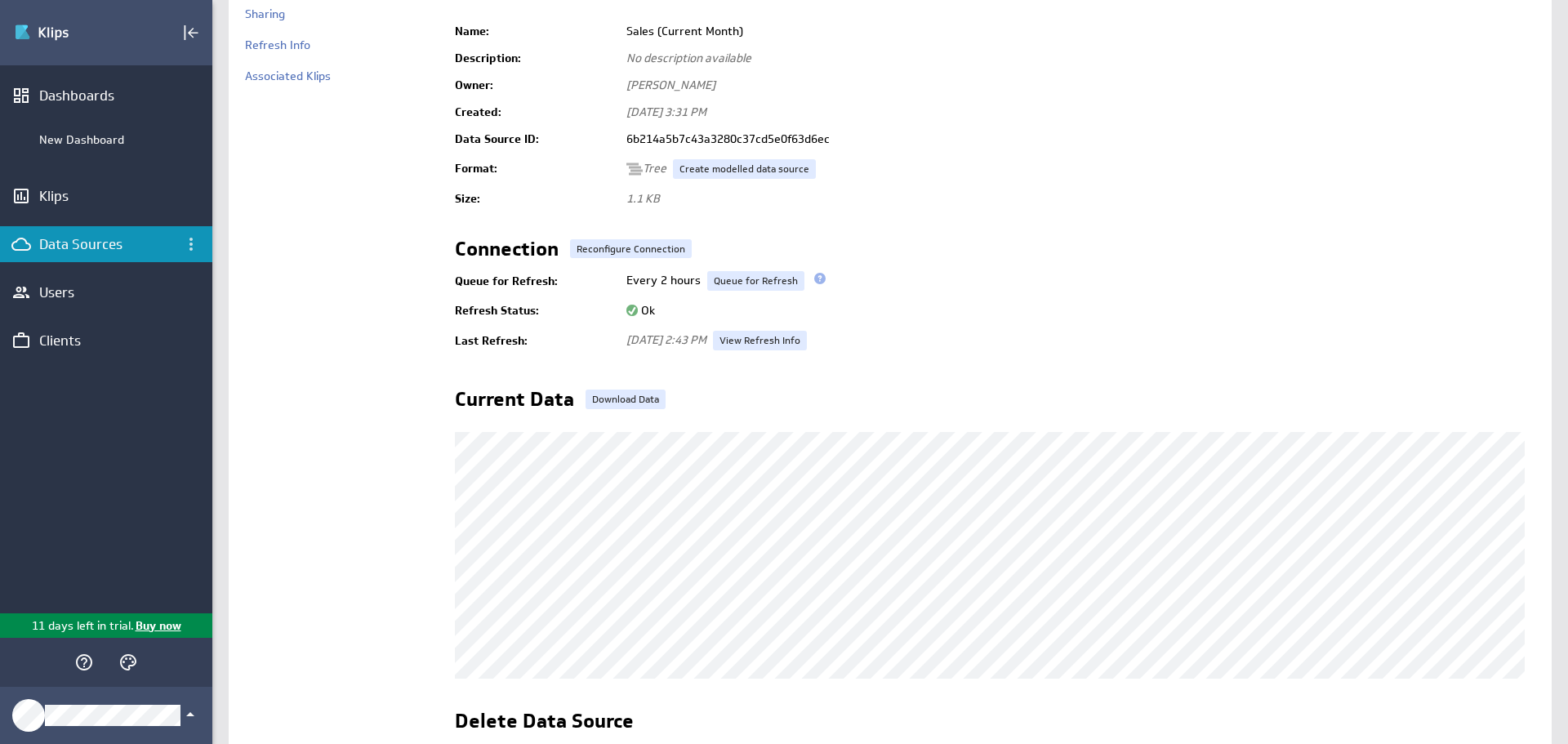
scroll to position [113, 0]
click at [613, 393] on link "Download Data" at bounding box center [626, 400] width 80 height 20
click at [1063, 247] on div "Connection Reconfigure Connection" at bounding box center [995, 253] width 1080 height 26
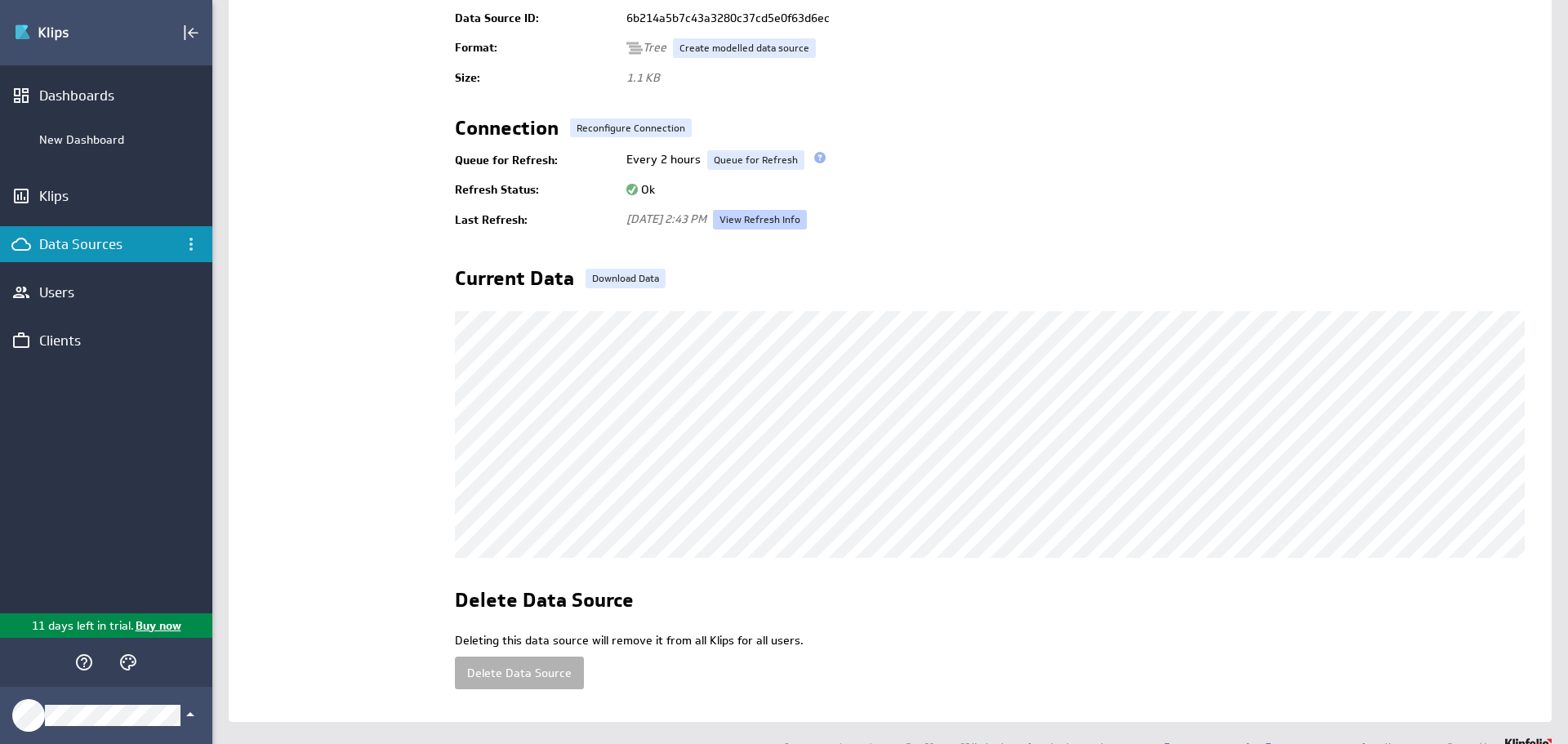
scroll to position [0, 0]
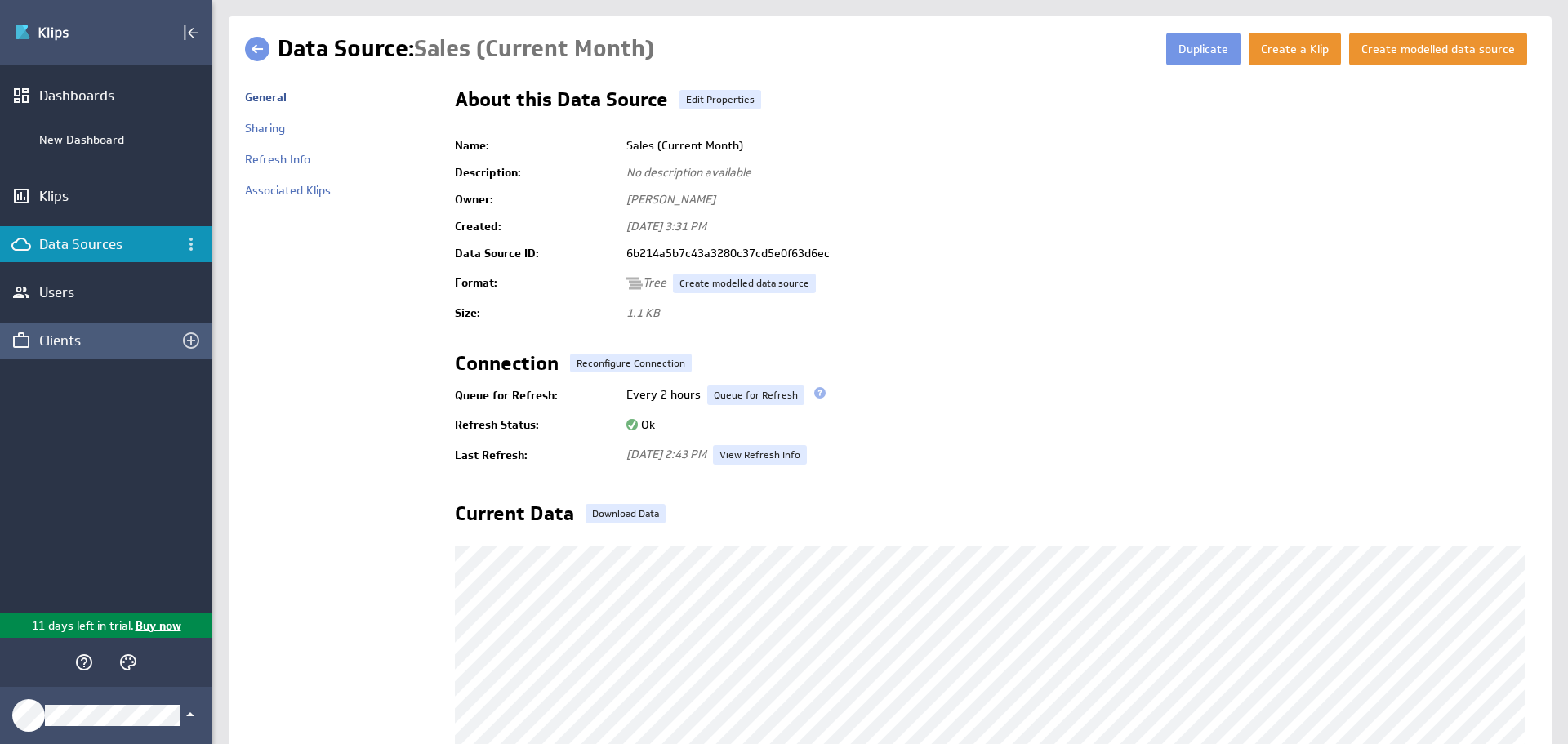
click at [66, 350] on div "Clients" at bounding box center [106, 341] width 212 height 36
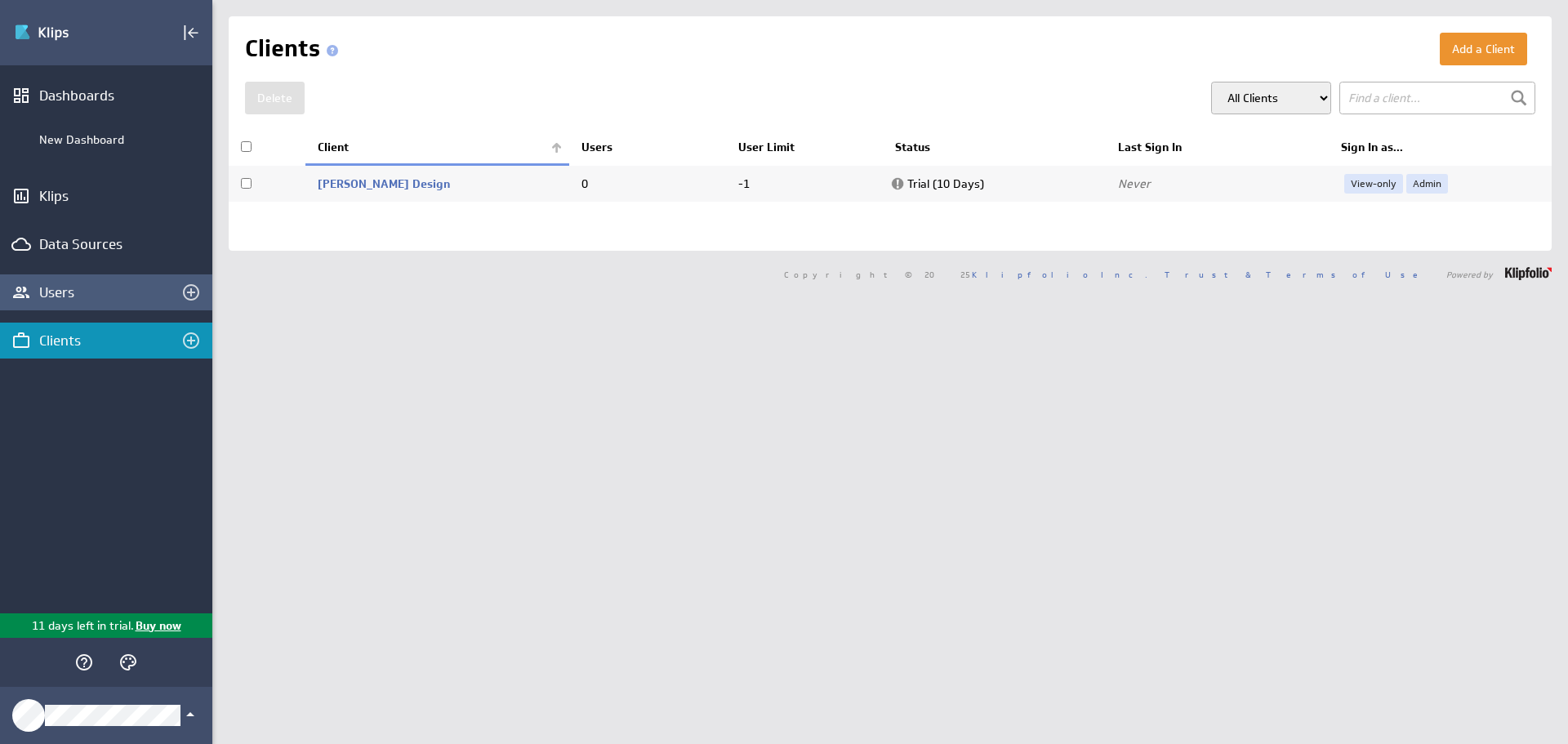
click at [70, 275] on div "Users" at bounding box center [106, 293] width 212 height 36
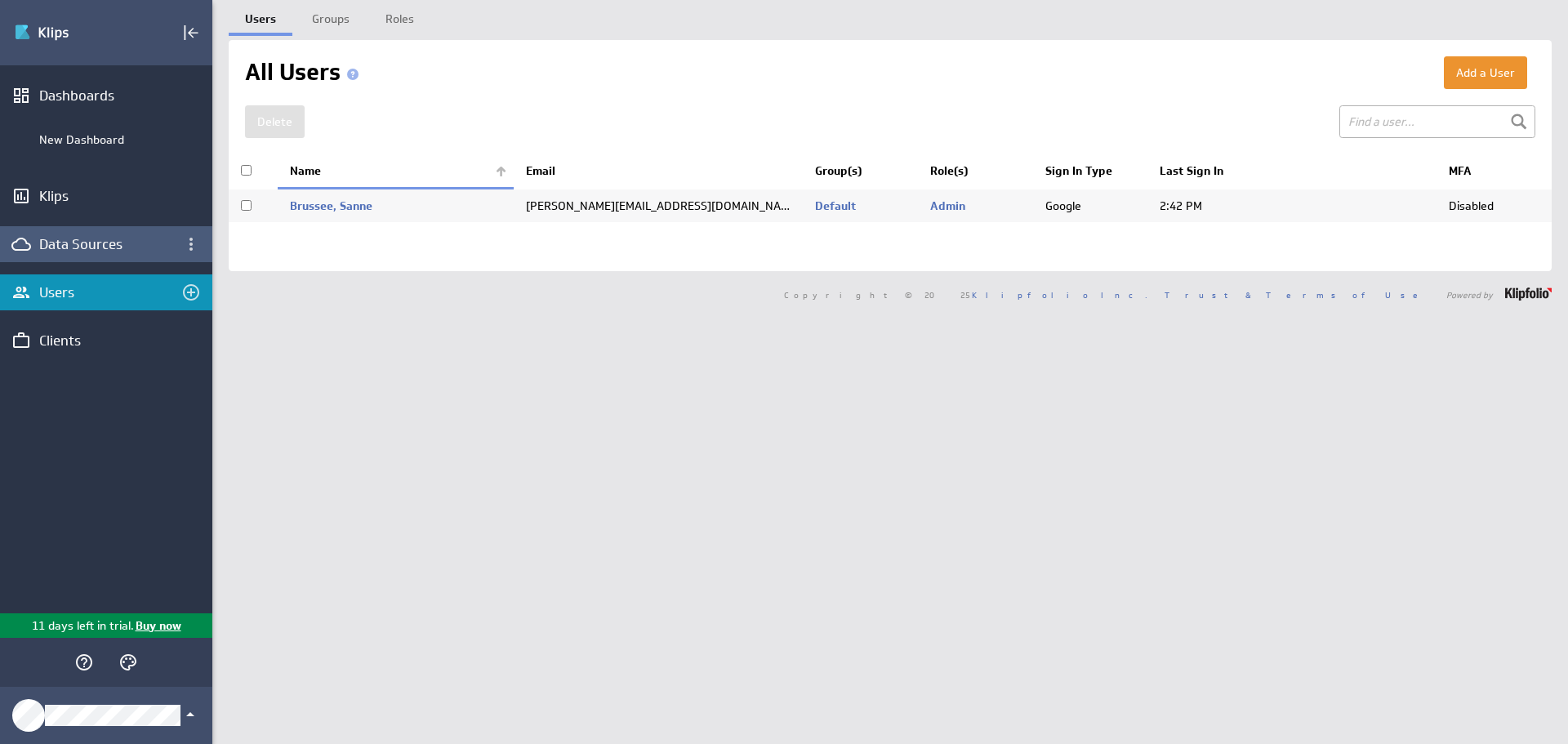
click at [70, 249] on div "Data Sources" at bounding box center [106, 244] width 134 height 18
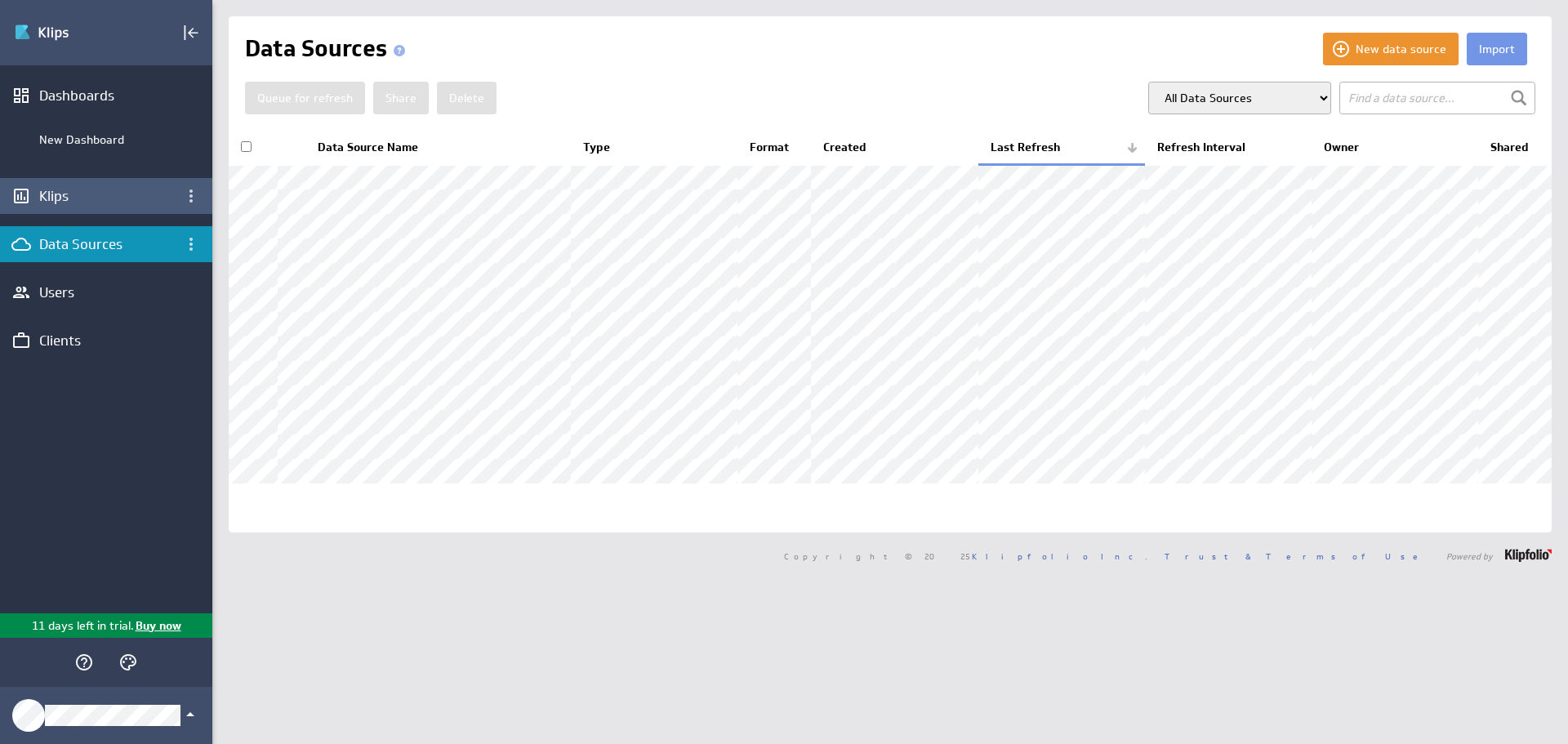
click at [73, 181] on div "Klips" at bounding box center [106, 196] width 212 height 36
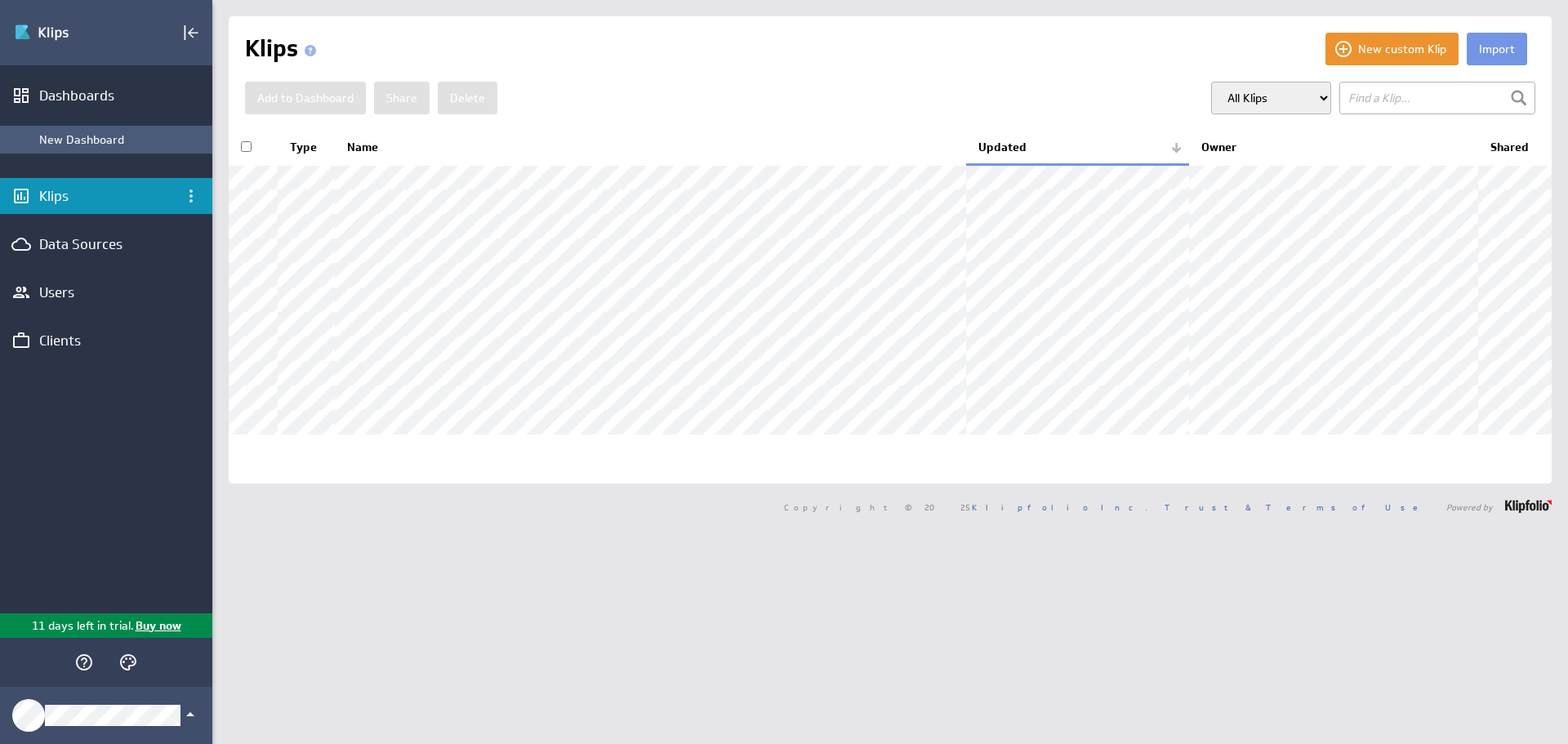
click at [73, 137] on div "New Dashboard" at bounding box center [122, 140] width 165 height 15
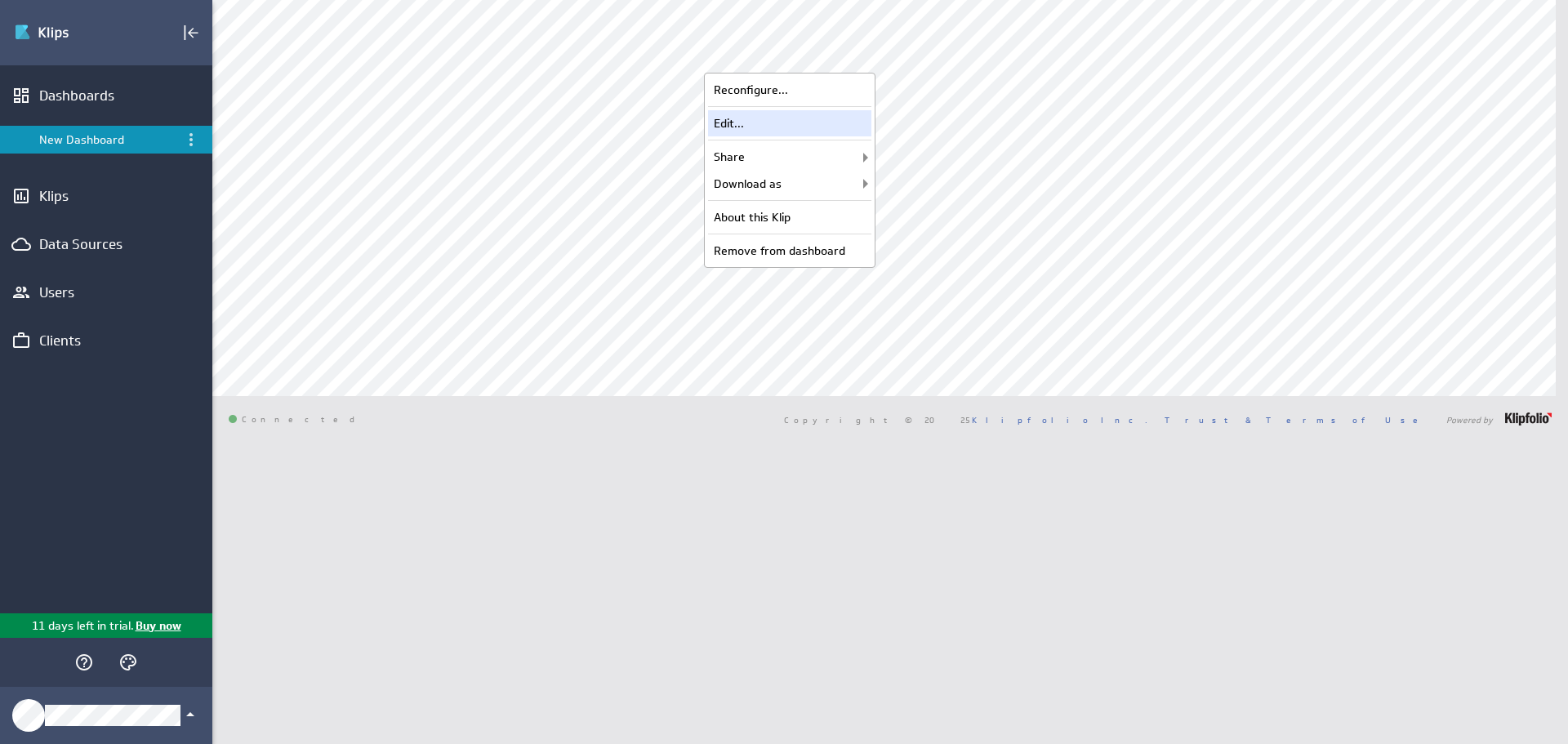
click at [792, 119] on div "Edit..." at bounding box center [790, 123] width 163 height 26
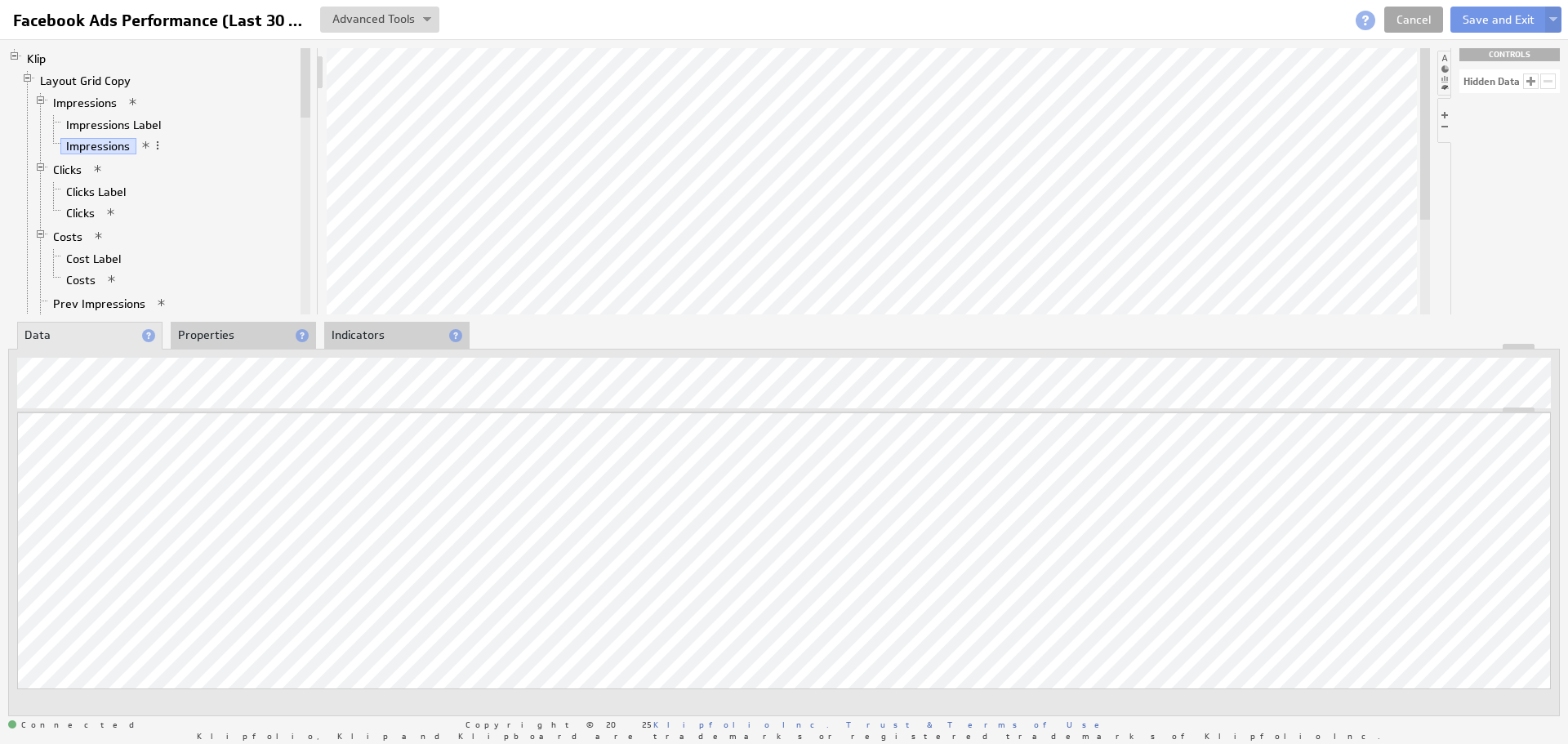
click at [1415, 24] on link "Cancel" at bounding box center [1413, 19] width 59 height 26
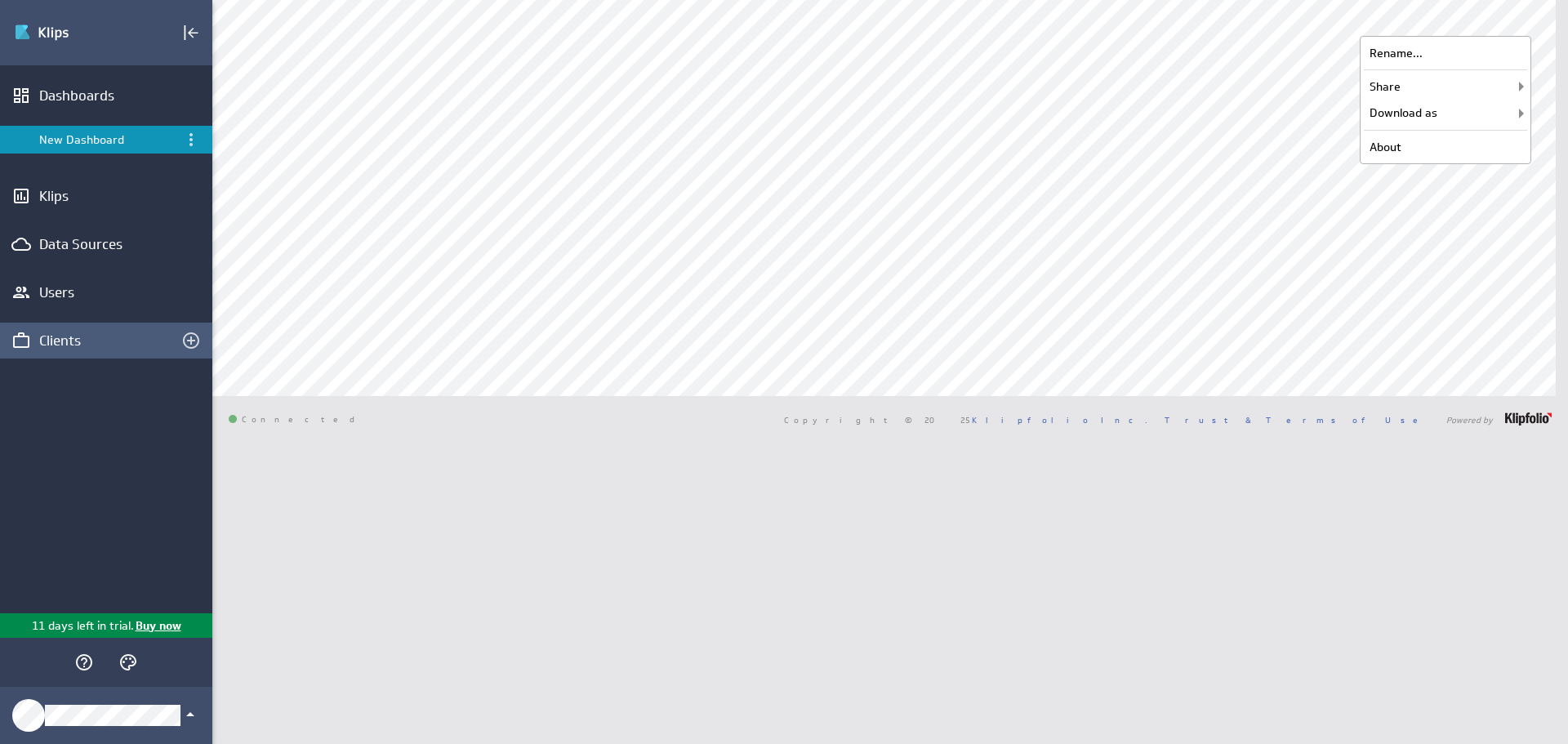
click at [70, 335] on div "Clients" at bounding box center [106, 341] width 134 height 18
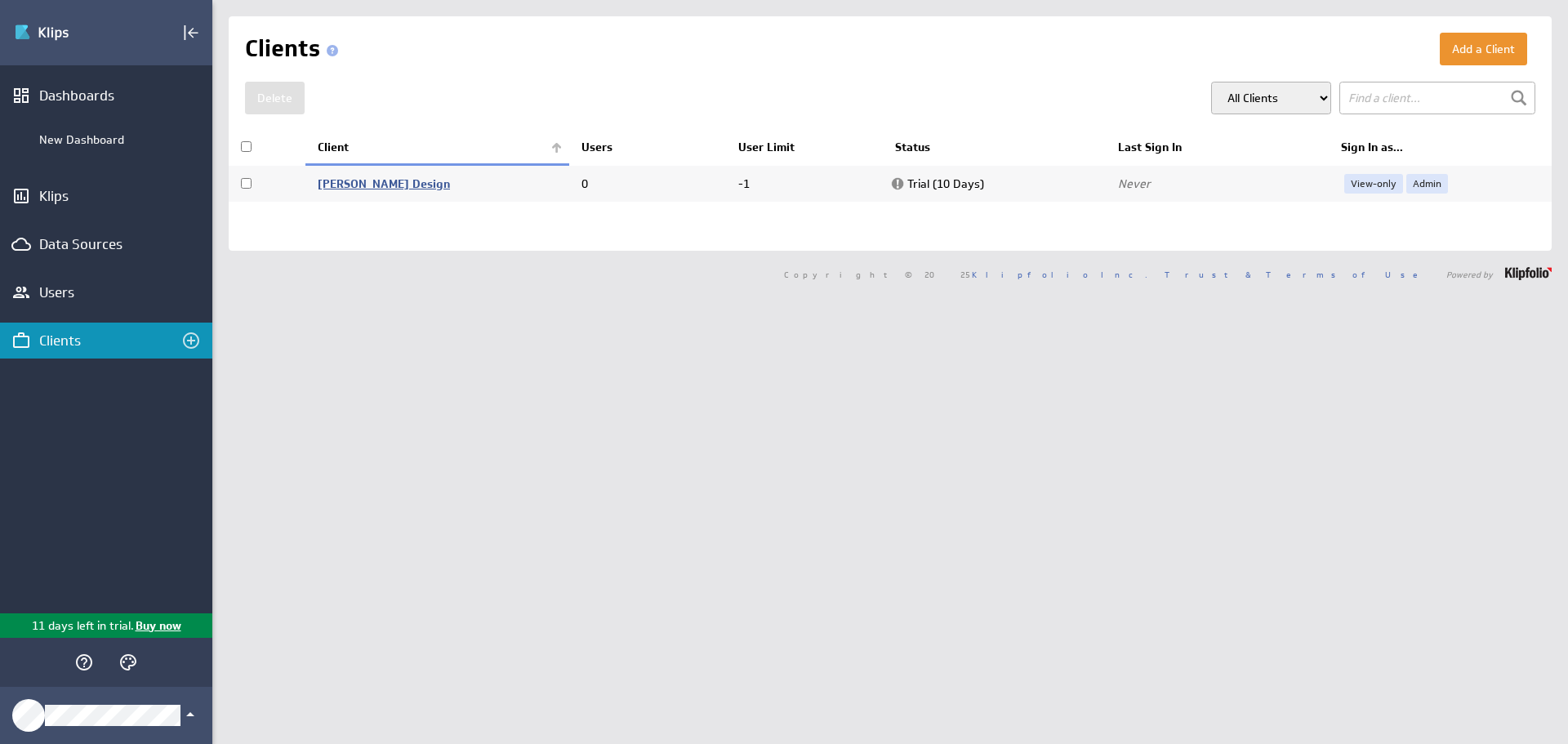
click at [365, 185] on link "[PERSON_NAME] Design" at bounding box center [384, 183] width 132 height 15
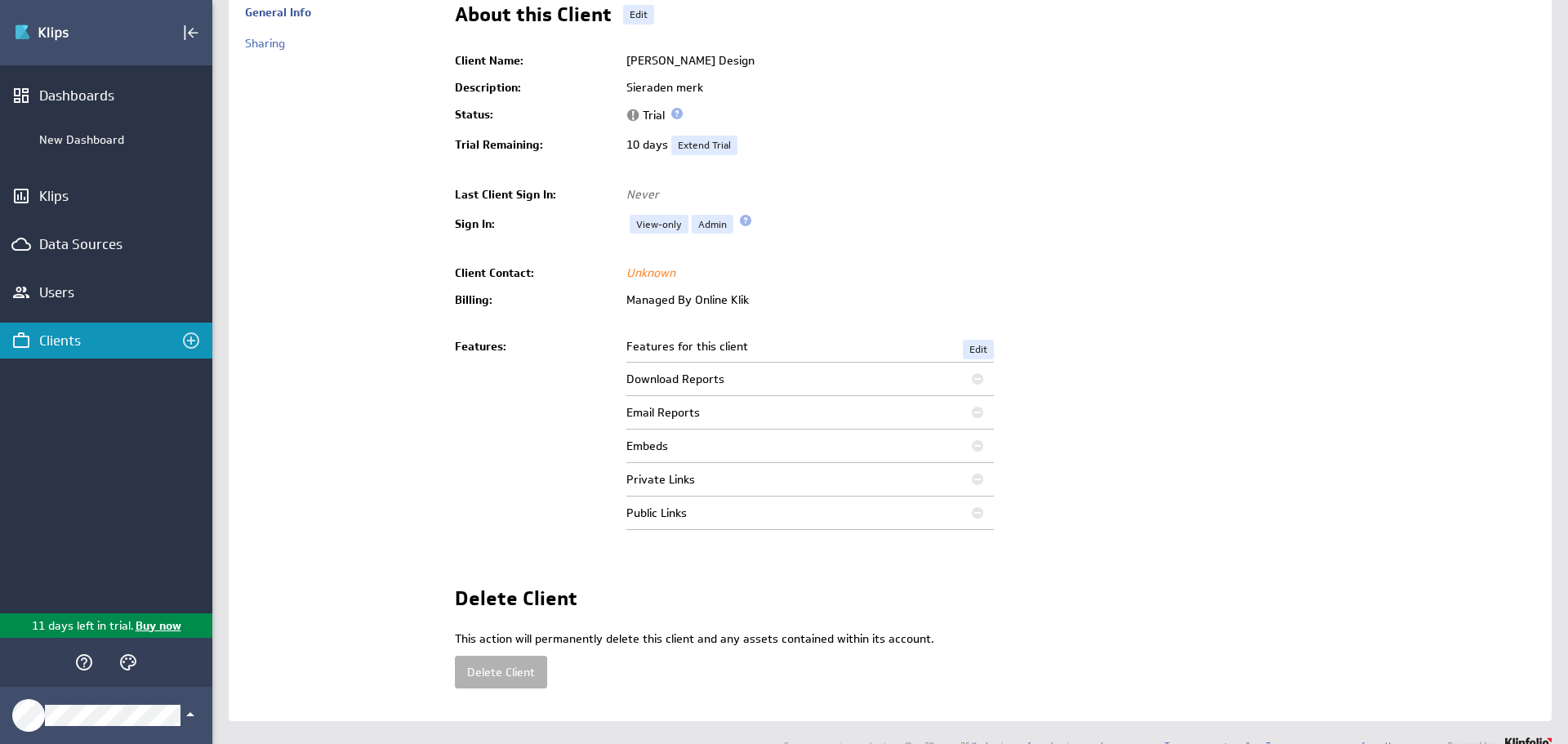
scroll to position [86, 0]
click at [981, 348] on link "Edit" at bounding box center [979, 349] width 31 height 20
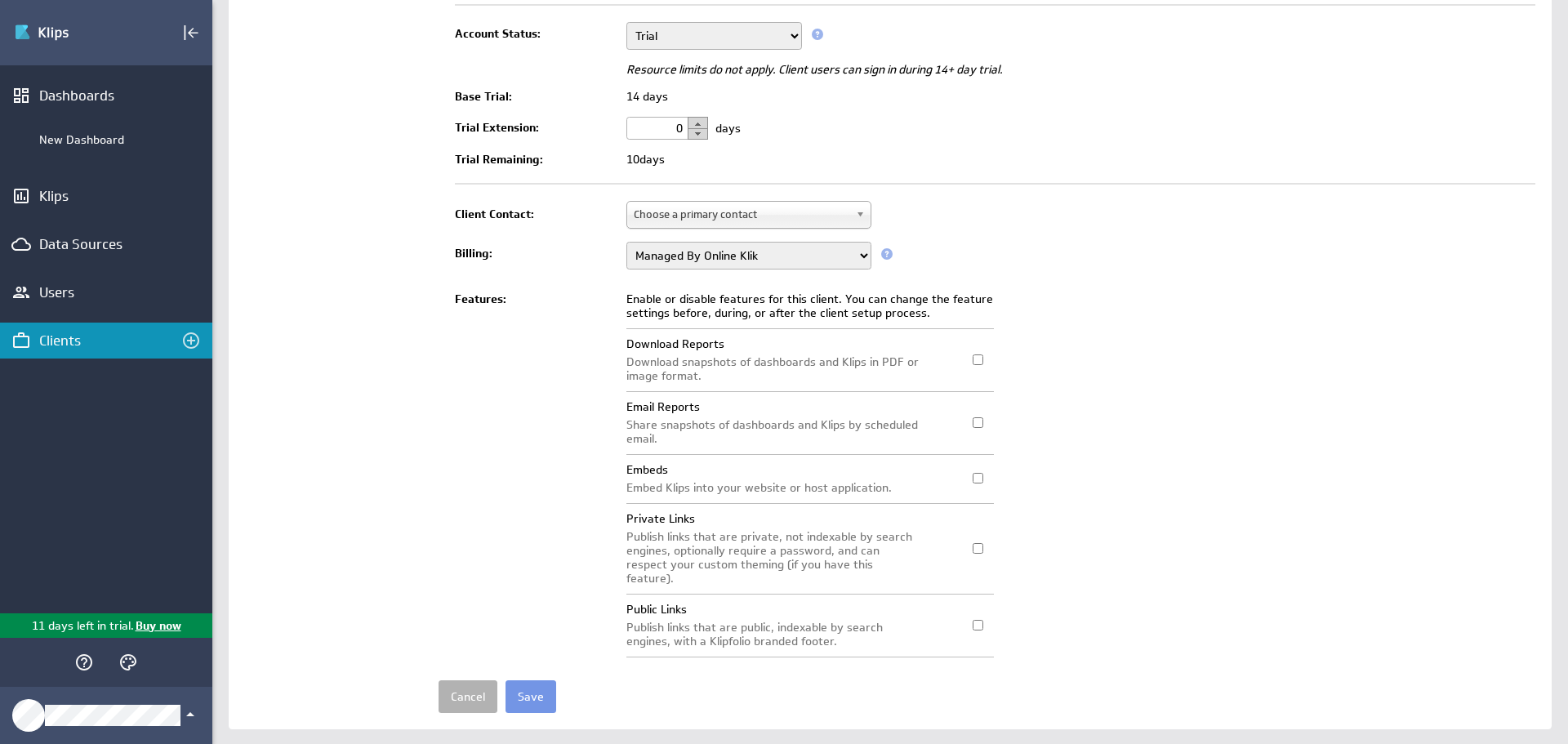
scroll to position [259, 0]
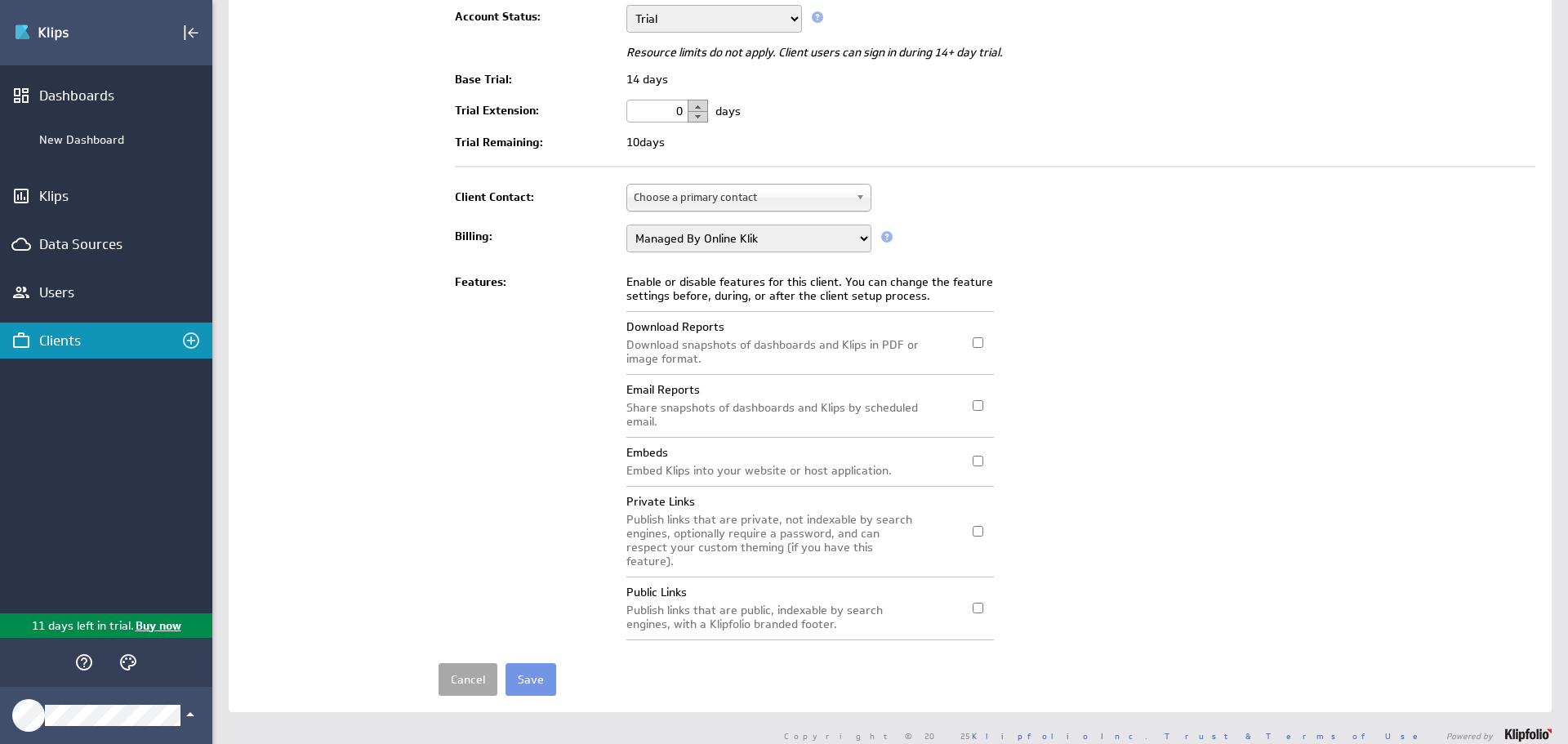
click at [463, 663] on link "Cancel" at bounding box center [468, 680] width 59 height 33
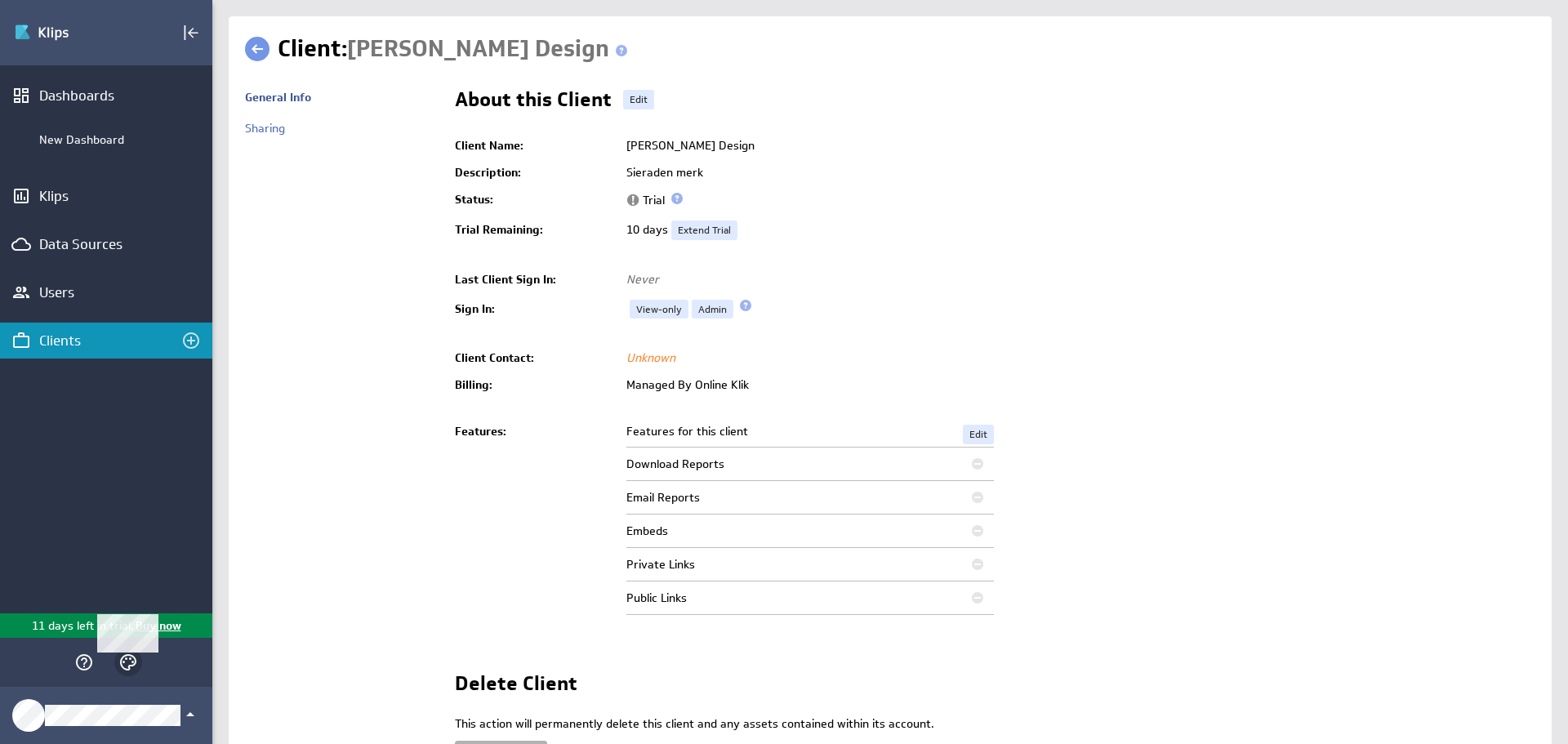
click at [130, 664] on icon "Themes" at bounding box center [129, 662] width 20 height 20
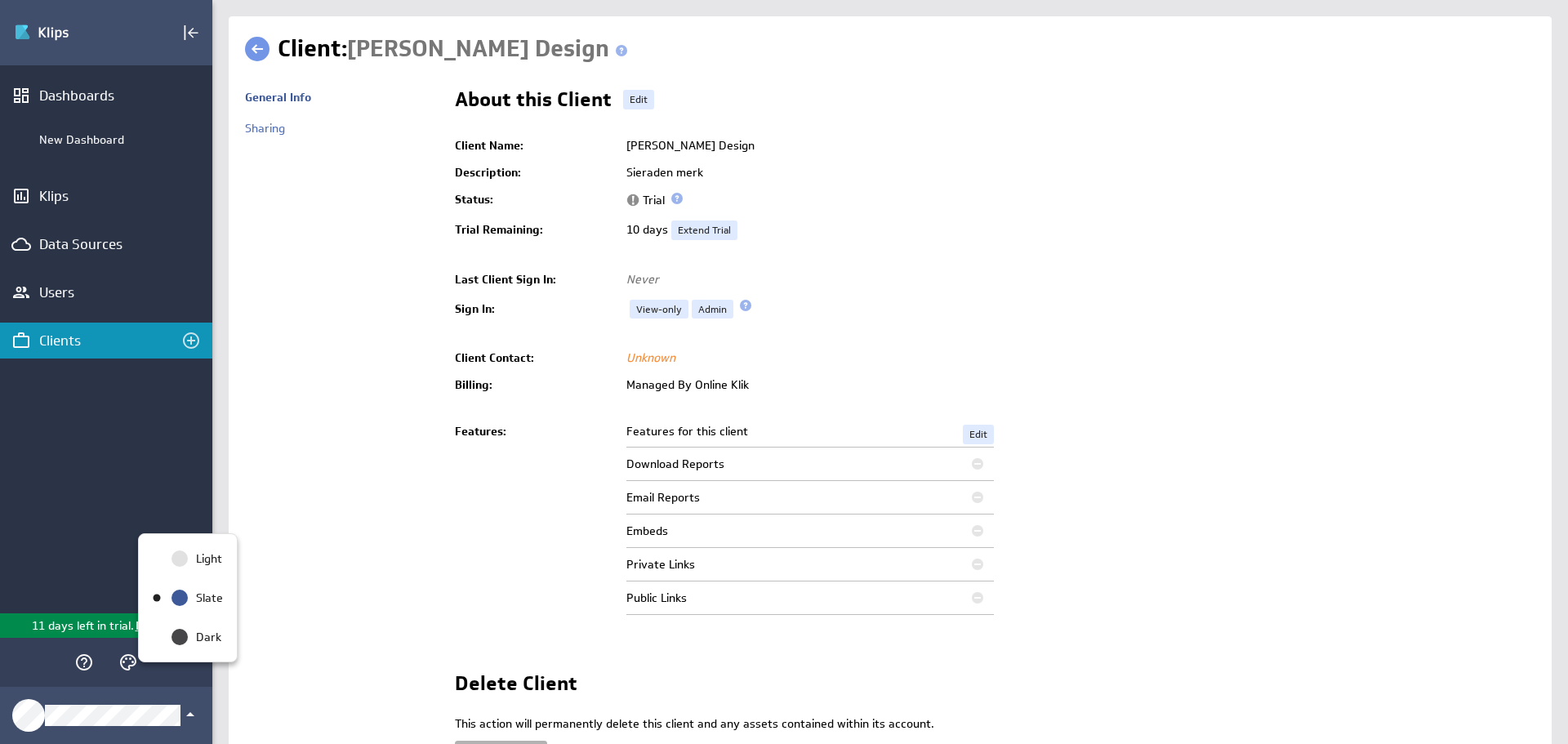
click at [112, 728] on div at bounding box center [784, 372] width 1568 height 744
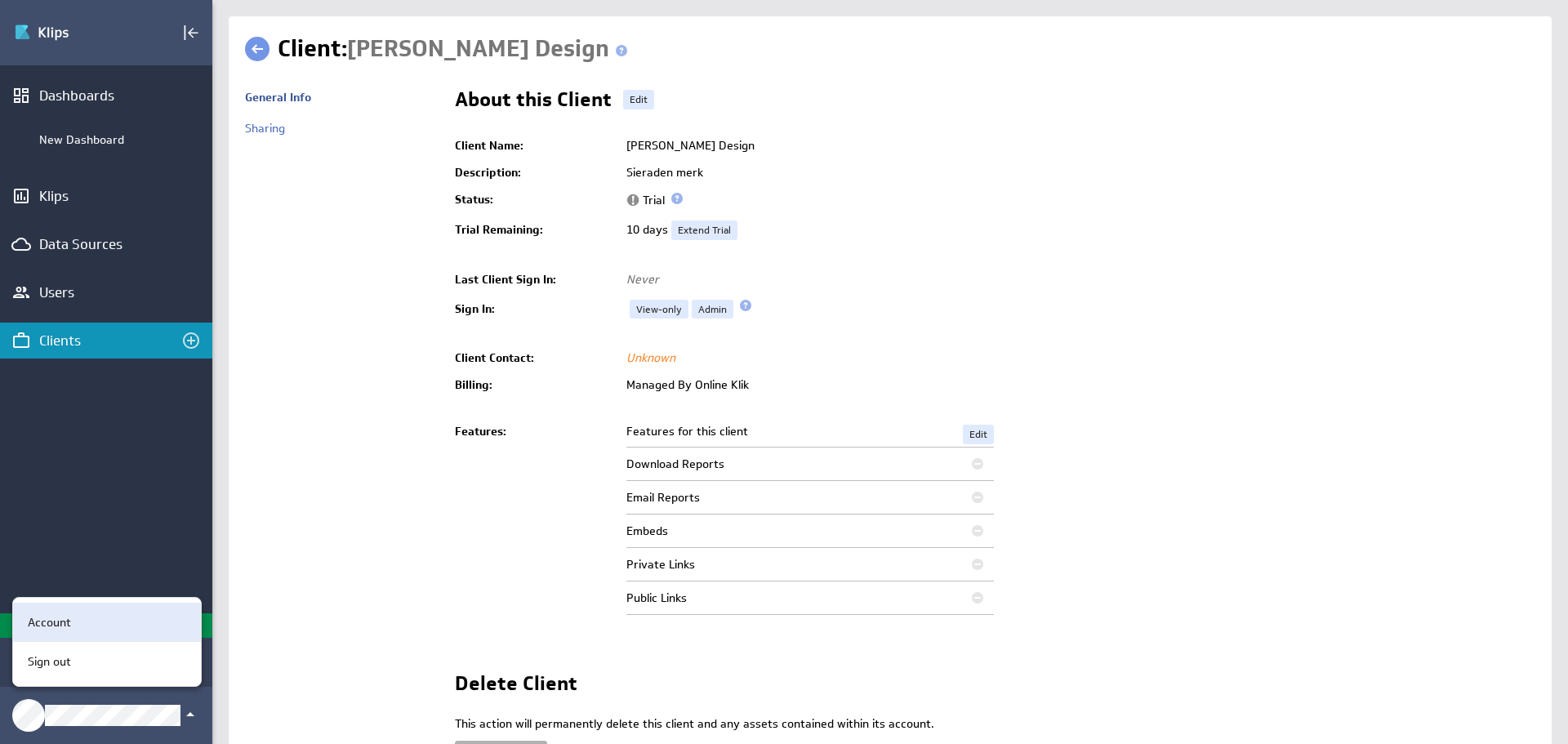
click at [34, 620] on p "Account" at bounding box center [50, 622] width 44 height 17
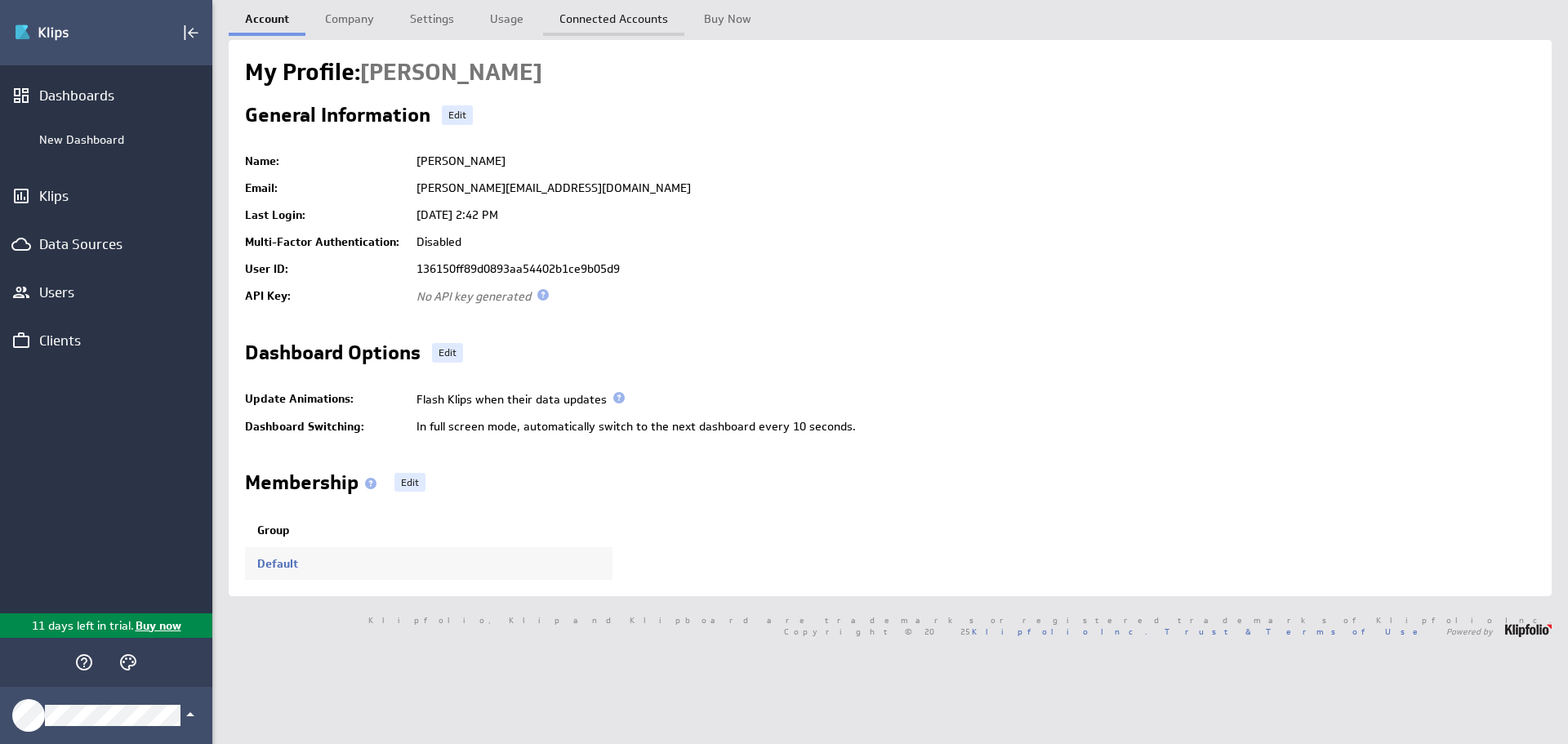
click at [603, 17] on link "Connected Accounts" at bounding box center [614, 16] width 141 height 33
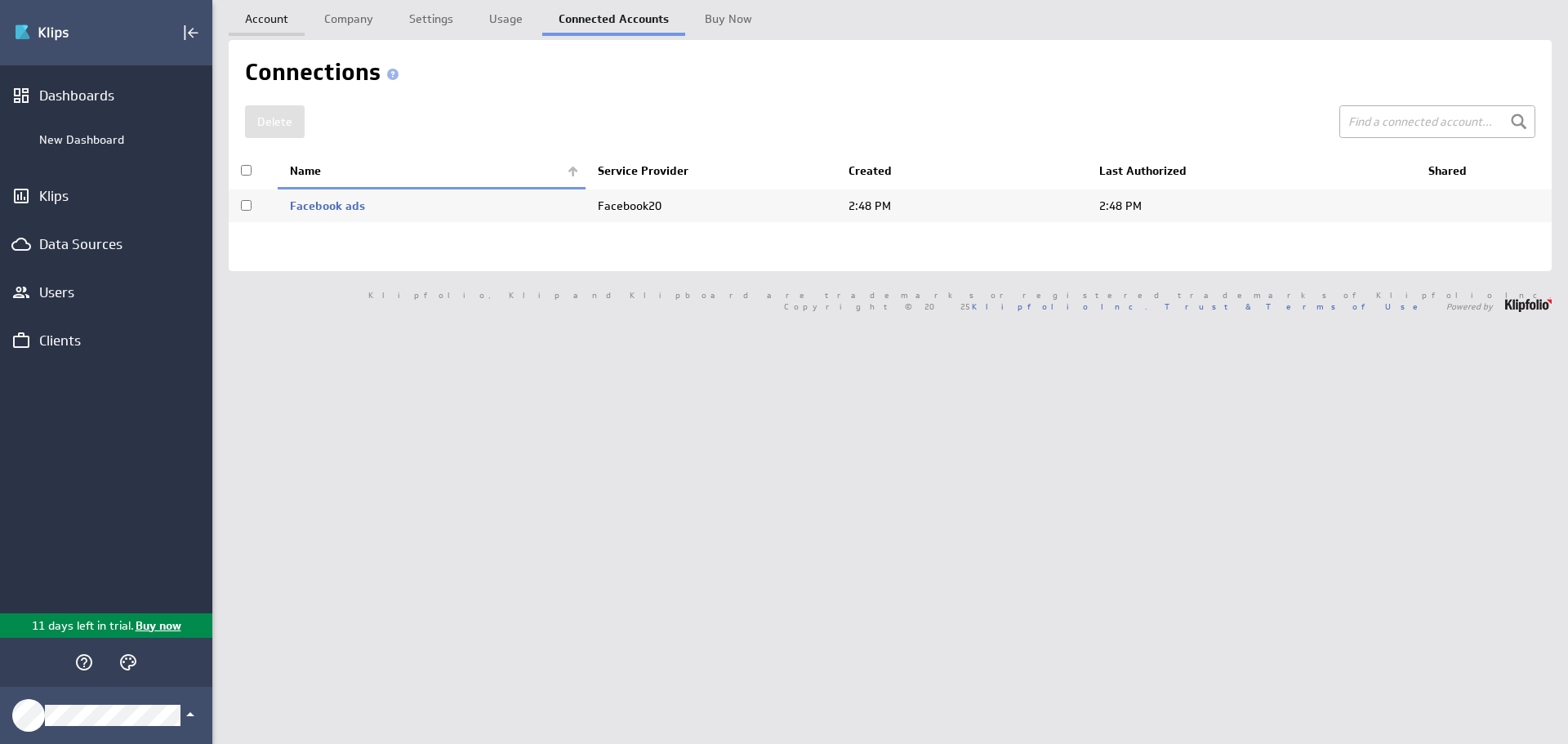
click at [267, 20] on link "Account" at bounding box center [267, 16] width 76 height 33
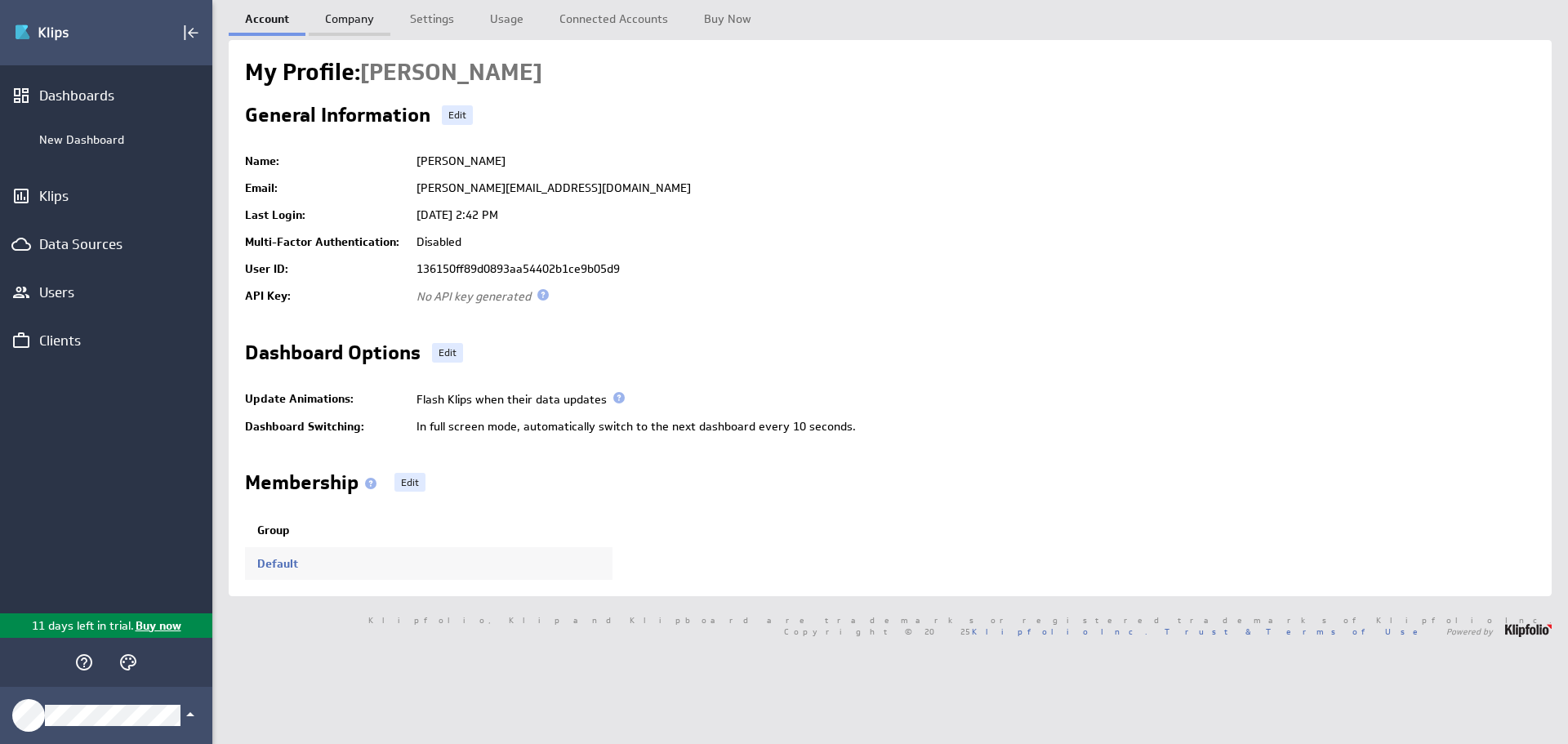
click at [346, 24] on link "Company" at bounding box center [349, 16] width 82 height 33
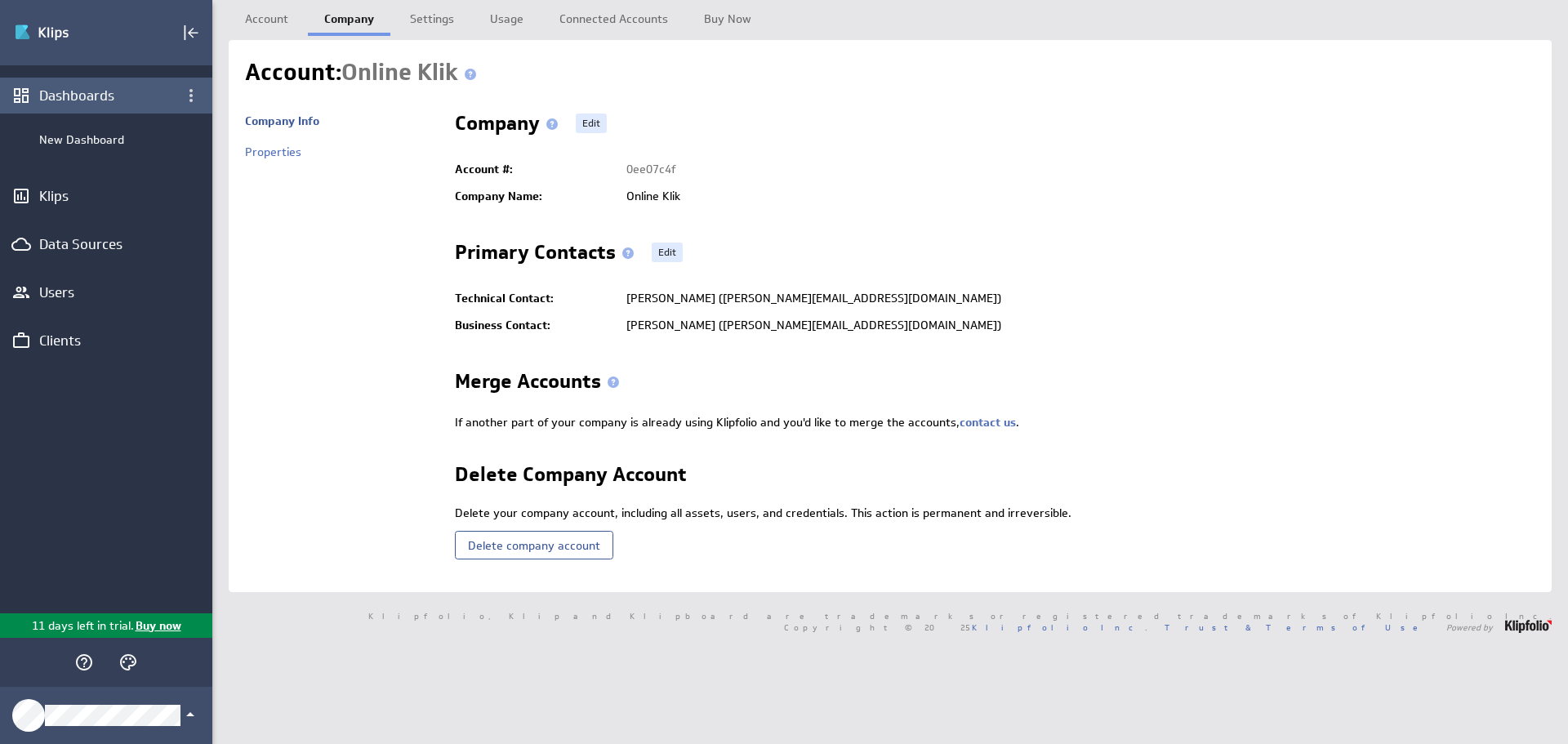
click at [82, 95] on div "Dashboards" at bounding box center [106, 95] width 134 height 18
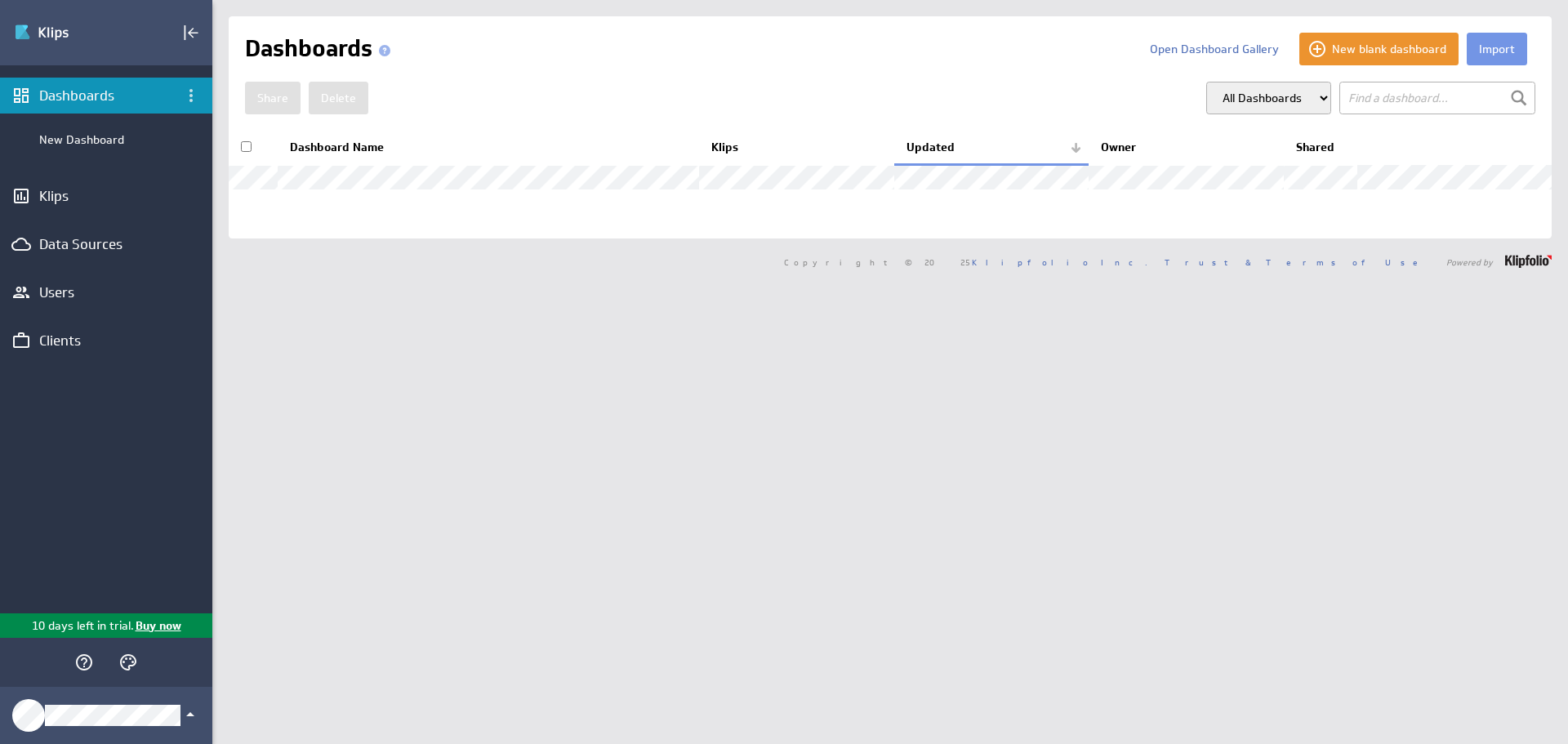
click at [1094, 443] on div "Import New blank dashboard Open Dashboard Gallery Dashboards" at bounding box center [890, 372] width 1356 height 744
click at [560, 529] on div "Import New blank dashboard Open Dashboard Gallery Dashboards" at bounding box center [890, 372] width 1356 height 744
click at [49, 154] on li "New Dashboard" at bounding box center [106, 140] width 212 height 53
click at [99, 139] on div "New Dashboard" at bounding box center [122, 140] width 165 height 15
